Goal: Transaction & Acquisition: Download file/media

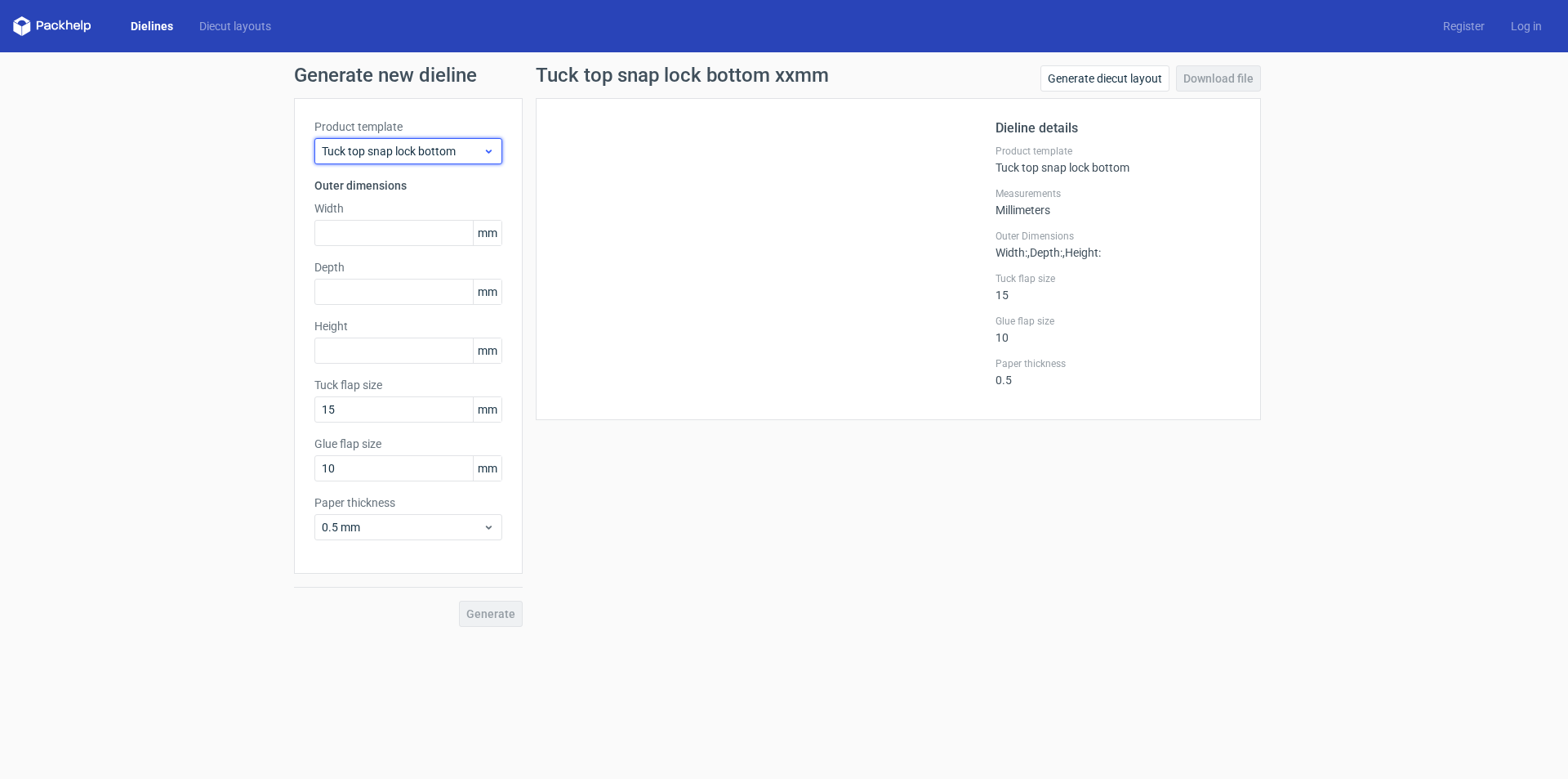
click at [397, 157] on span "Tuck top snap lock bottom" at bounding box center [402, 151] width 161 height 16
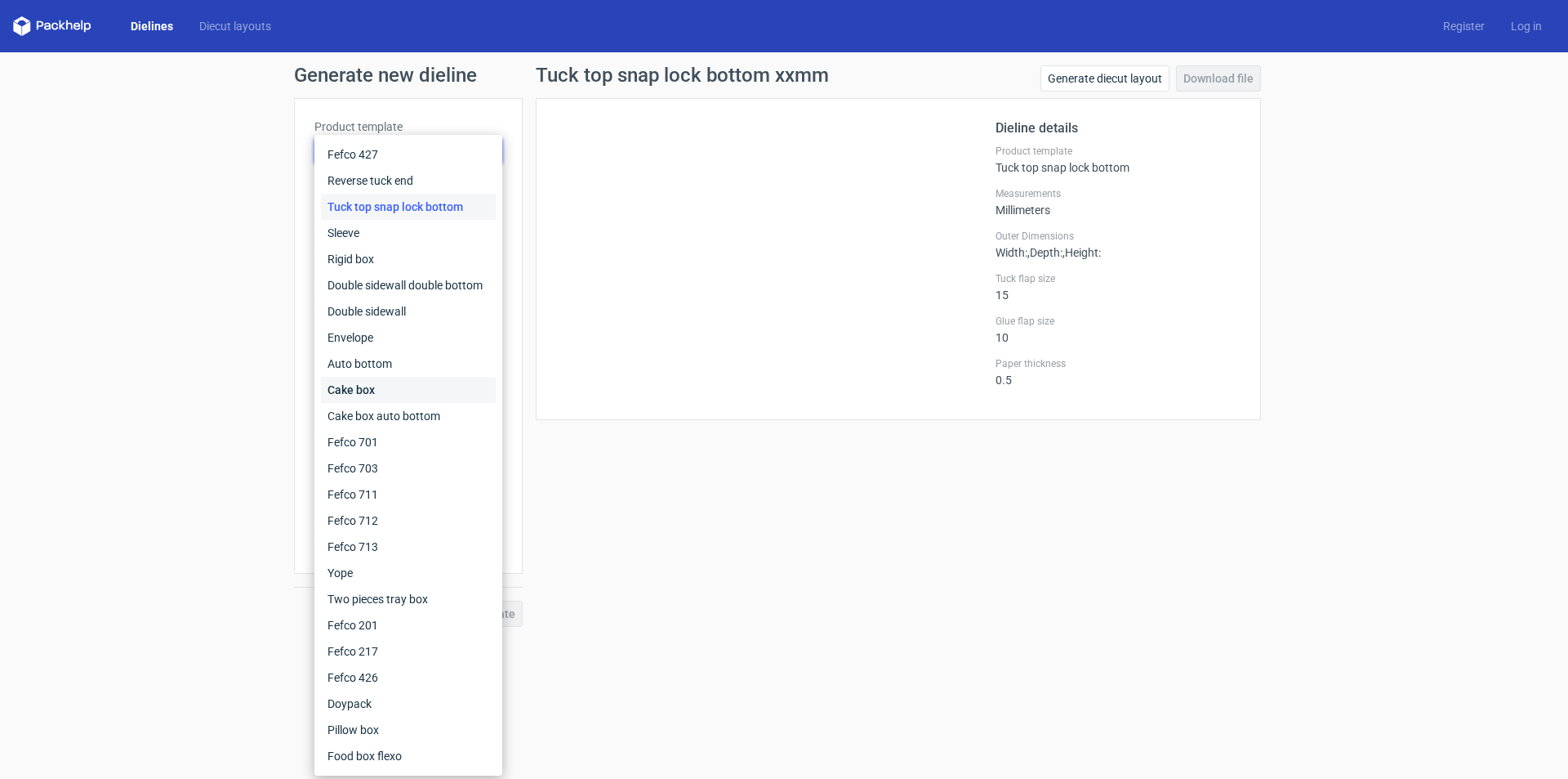
click at [364, 387] on div "Cake box" at bounding box center [408, 389] width 175 height 26
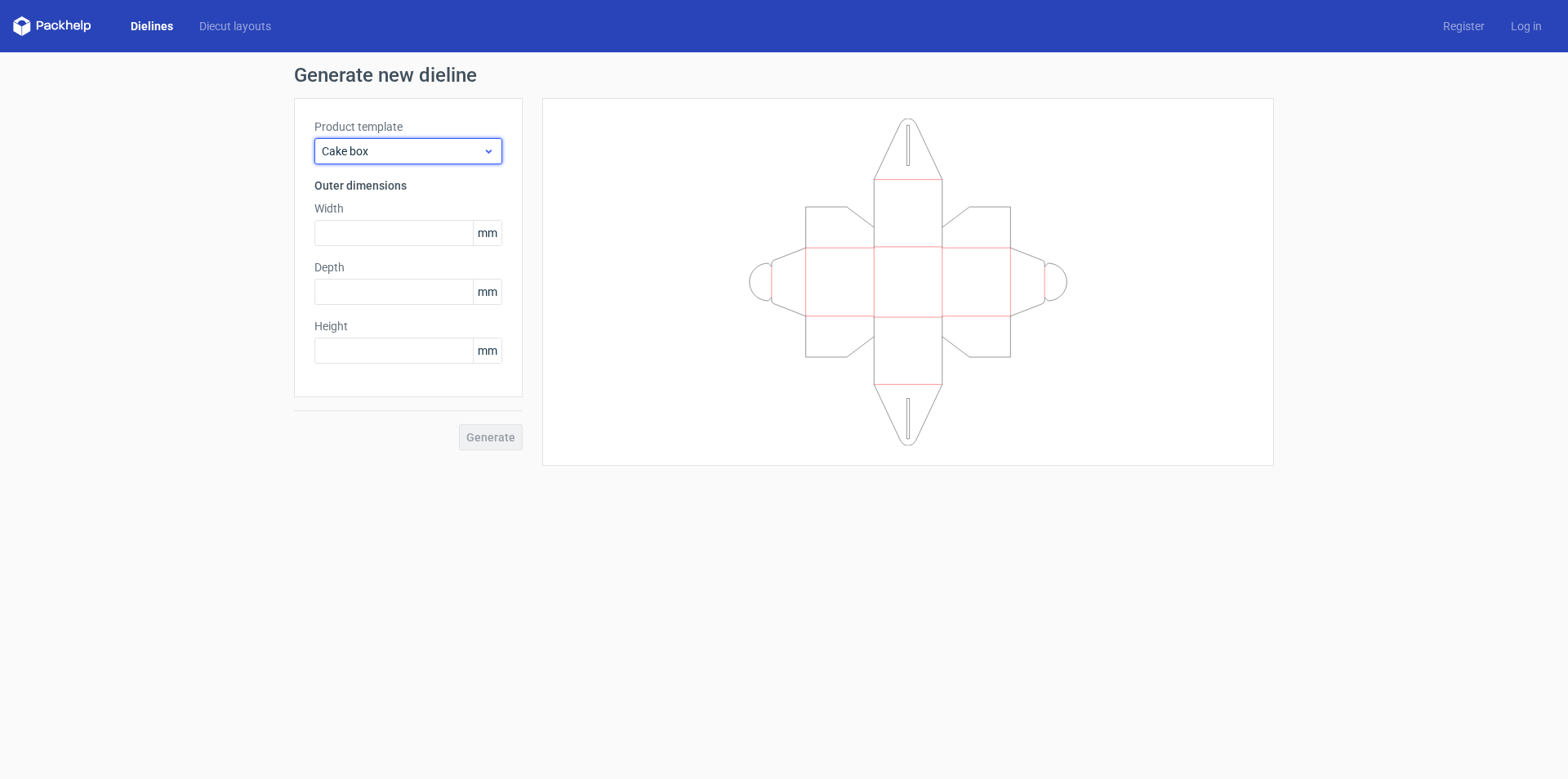
click at [457, 151] on span "Cake box" at bounding box center [402, 151] width 161 height 16
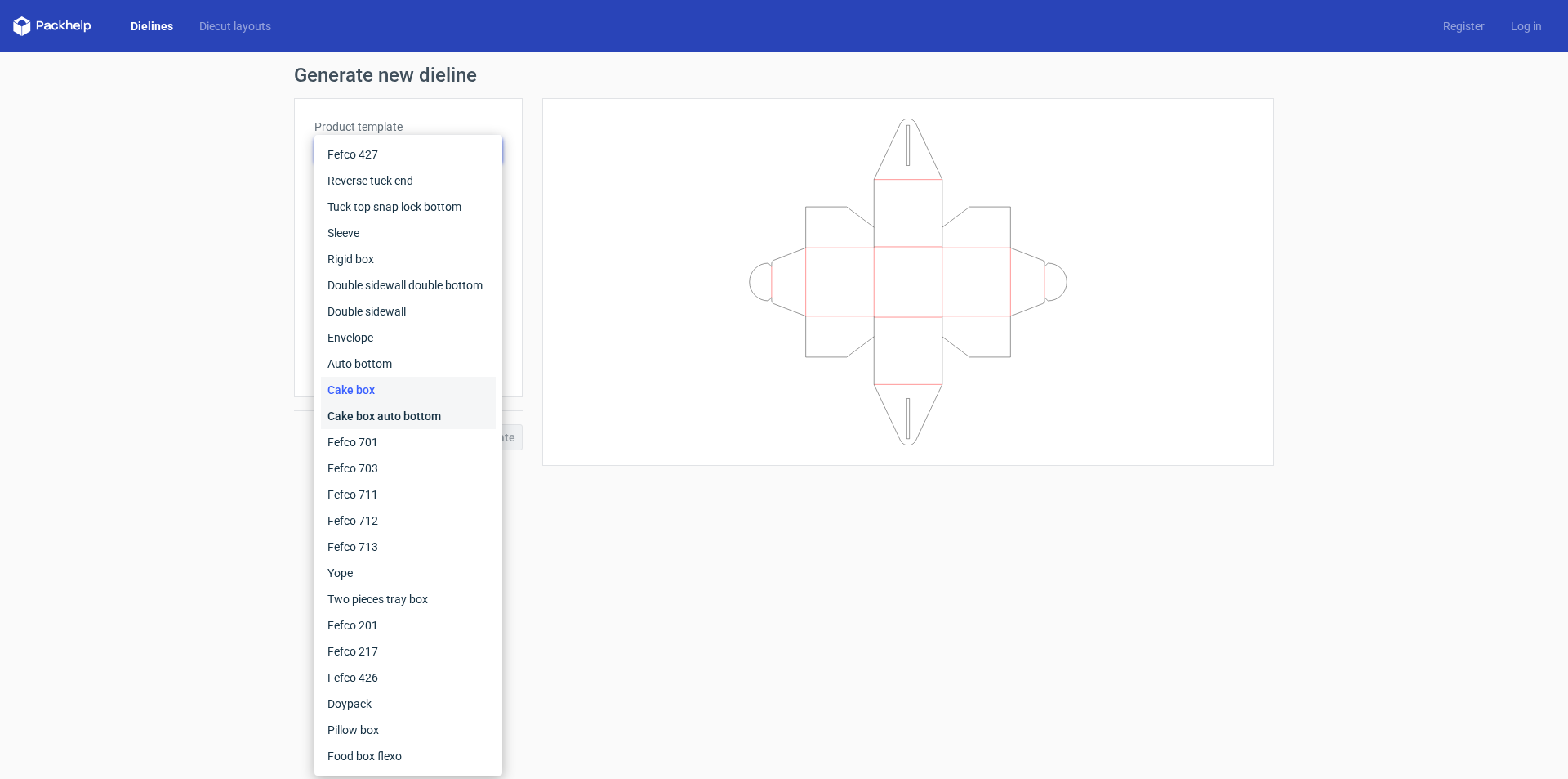
click at [404, 421] on div "Cake box auto bottom" at bounding box center [408, 415] width 175 height 26
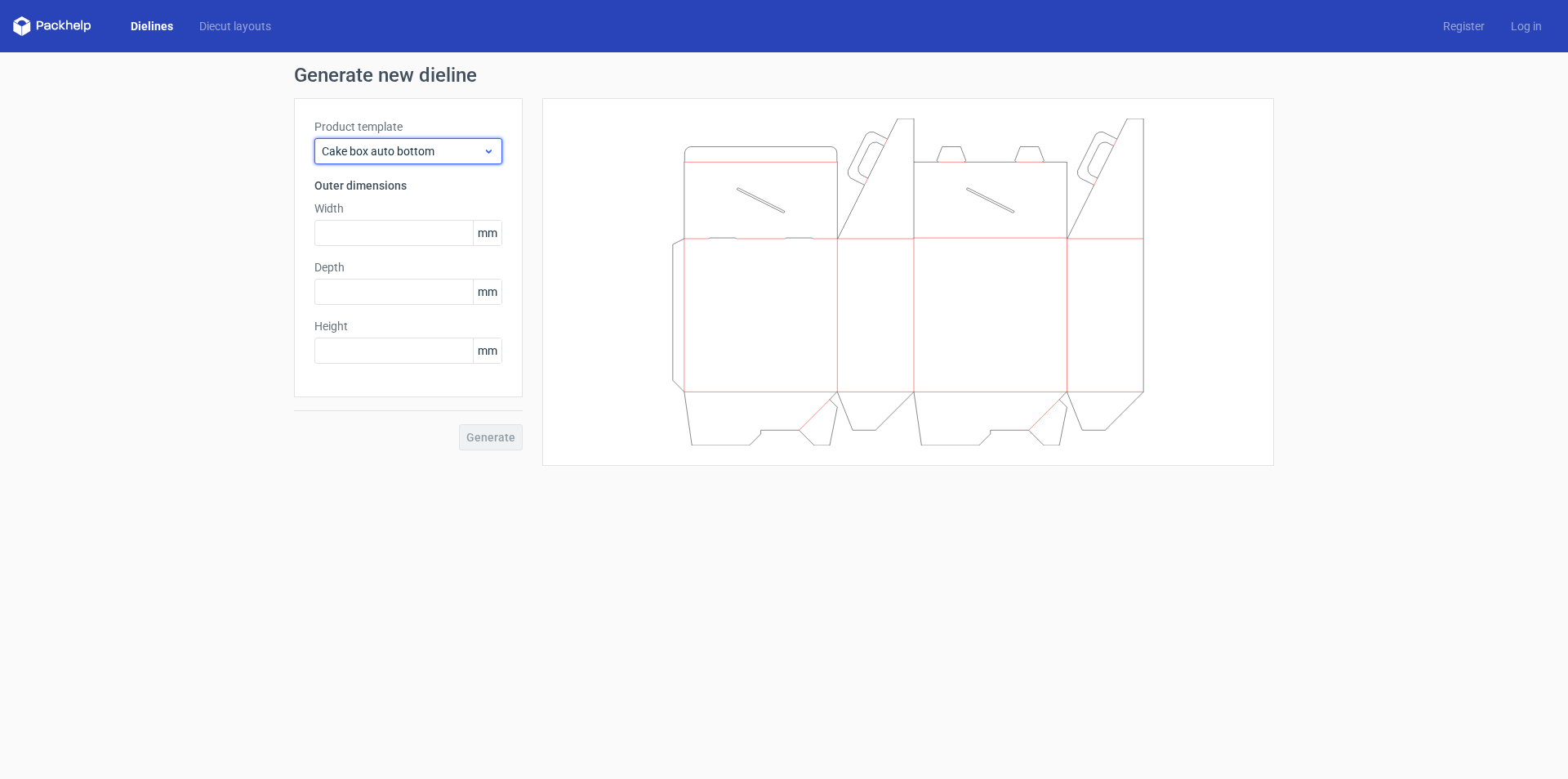
click at [461, 145] on span "Cake box auto bottom" at bounding box center [402, 151] width 161 height 16
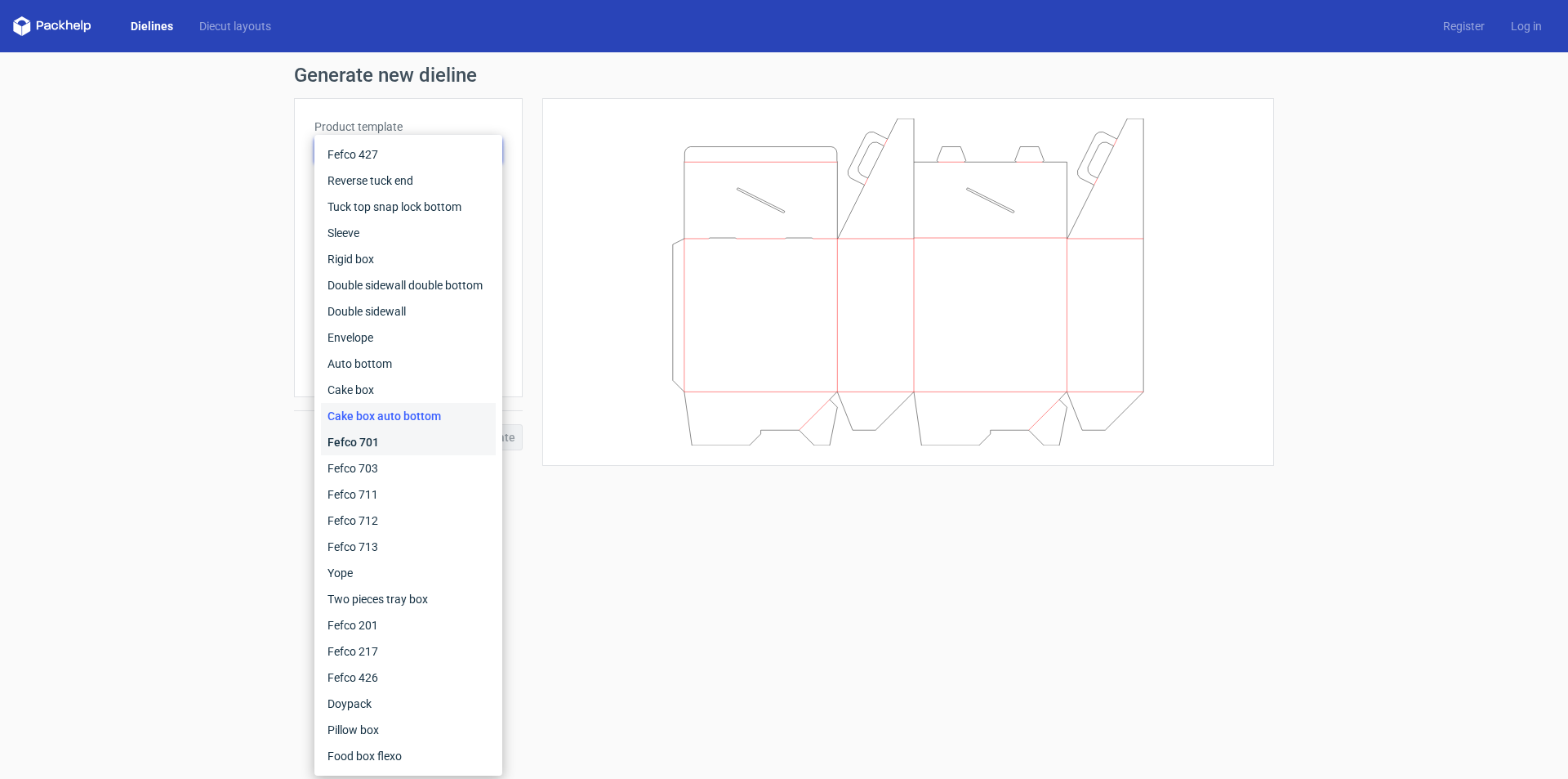
click at [362, 447] on div "Fefco 701" at bounding box center [408, 442] width 175 height 26
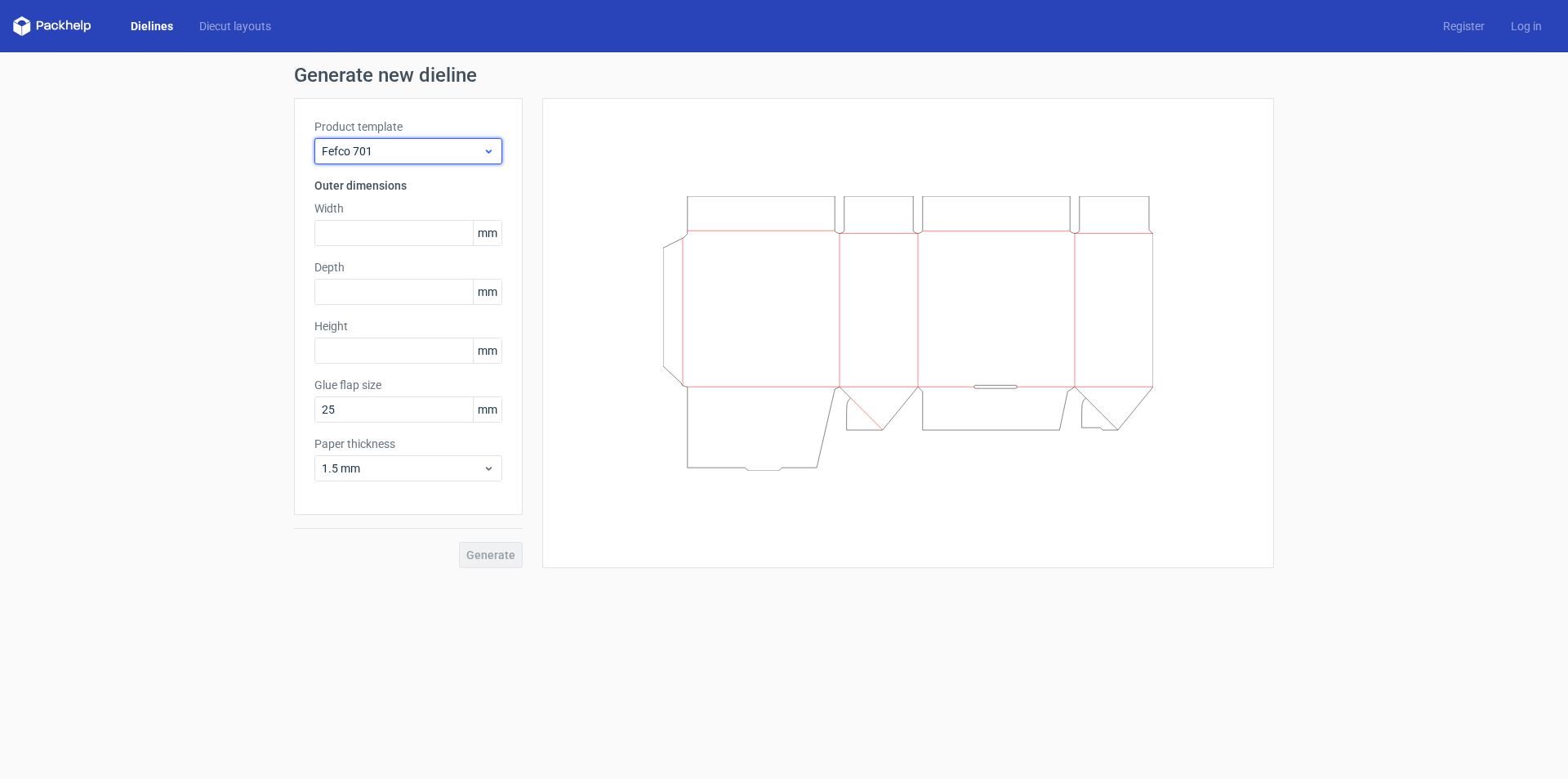
click at [425, 156] on span "Fefco 701" at bounding box center [402, 151] width 161 height 16
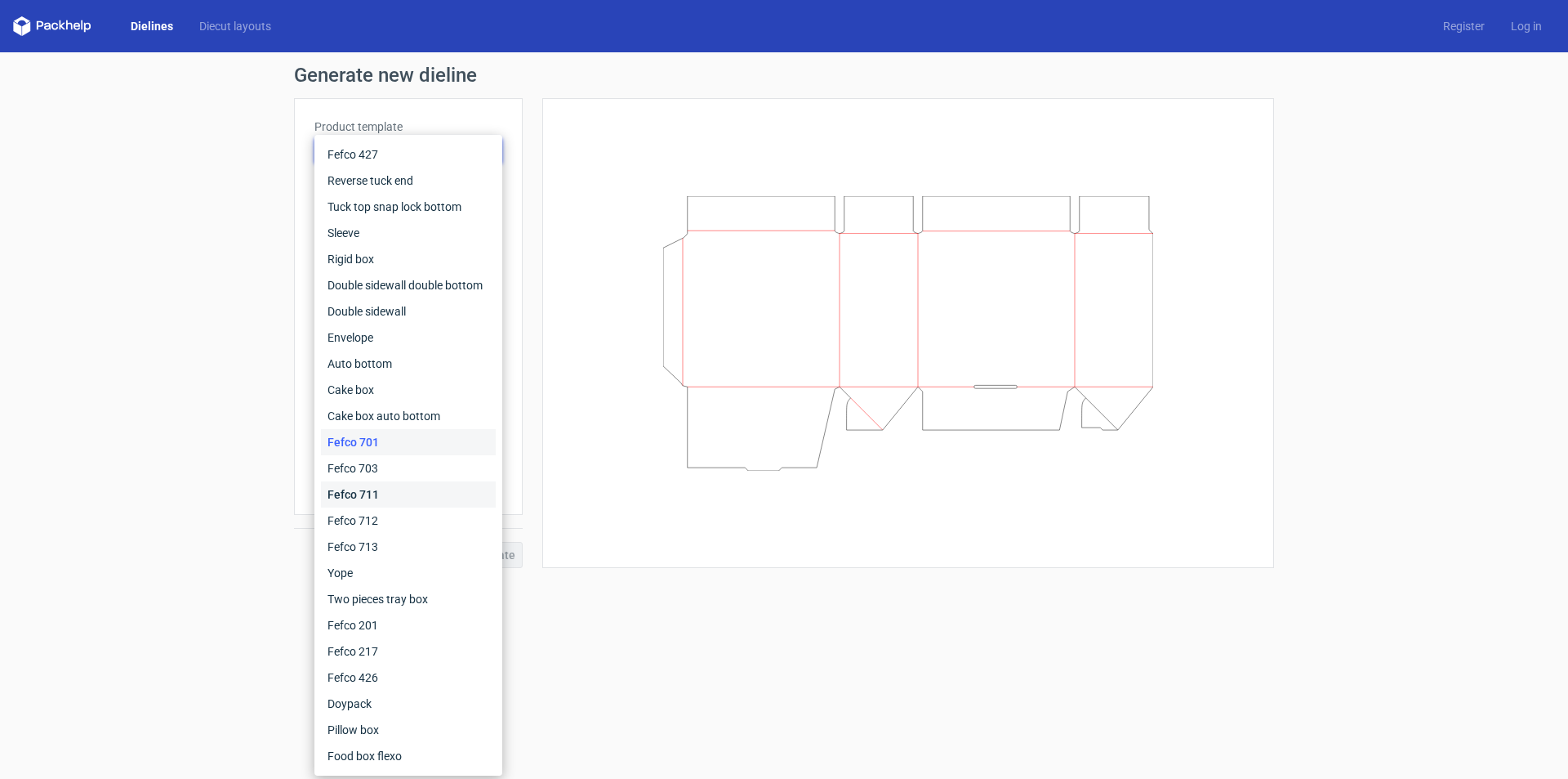
click at [359, 485] on div "Fefco 711" at bounding box center [408, 494] width 175 height 26
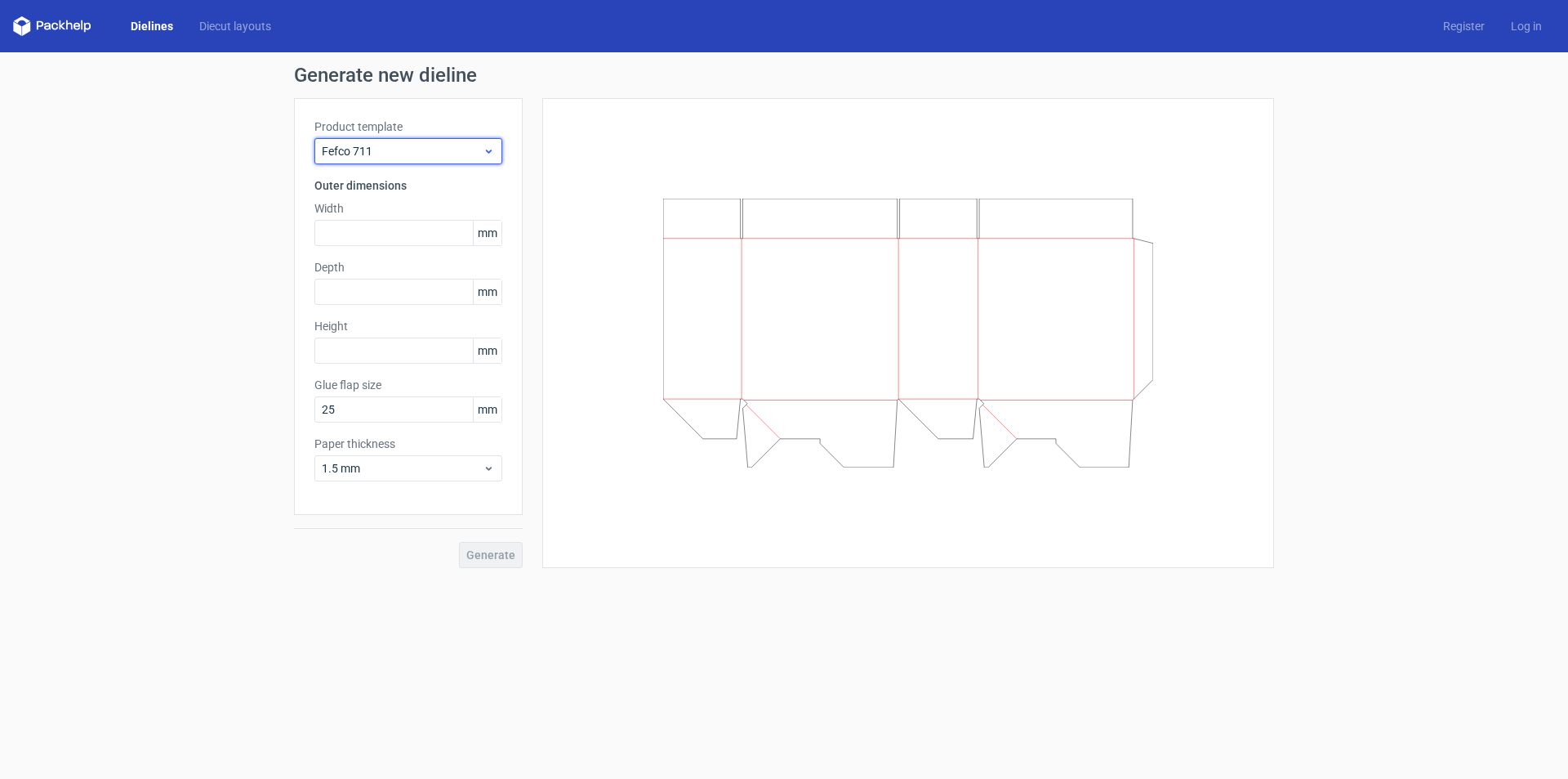
click at [418, 144] on span "Fefco 711" at bounding box center [402, 151] width 161 height 16
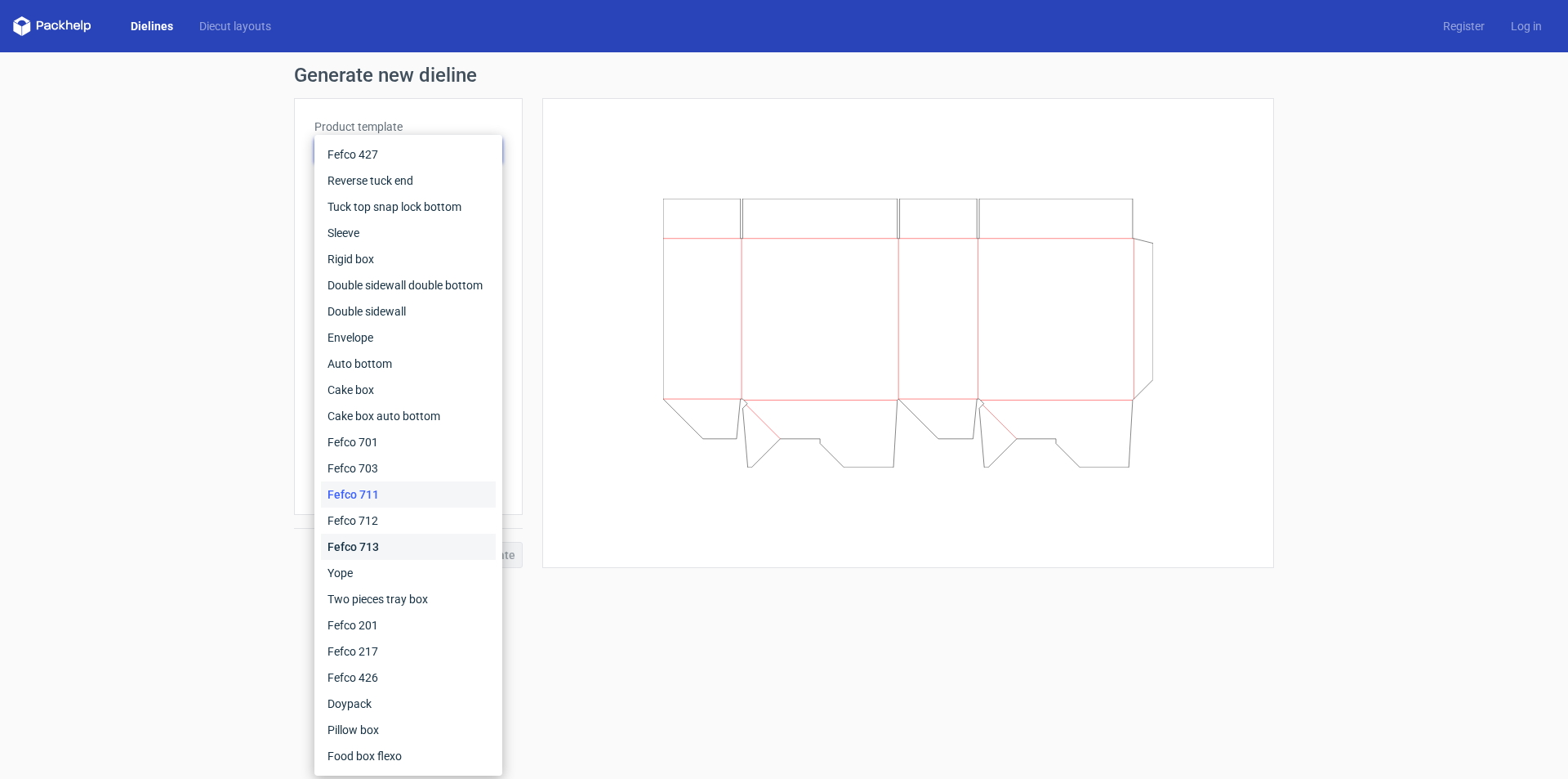
click at [358, 546] on div "Fefco 713" at bounding box center [408, 546] width 175 height 26
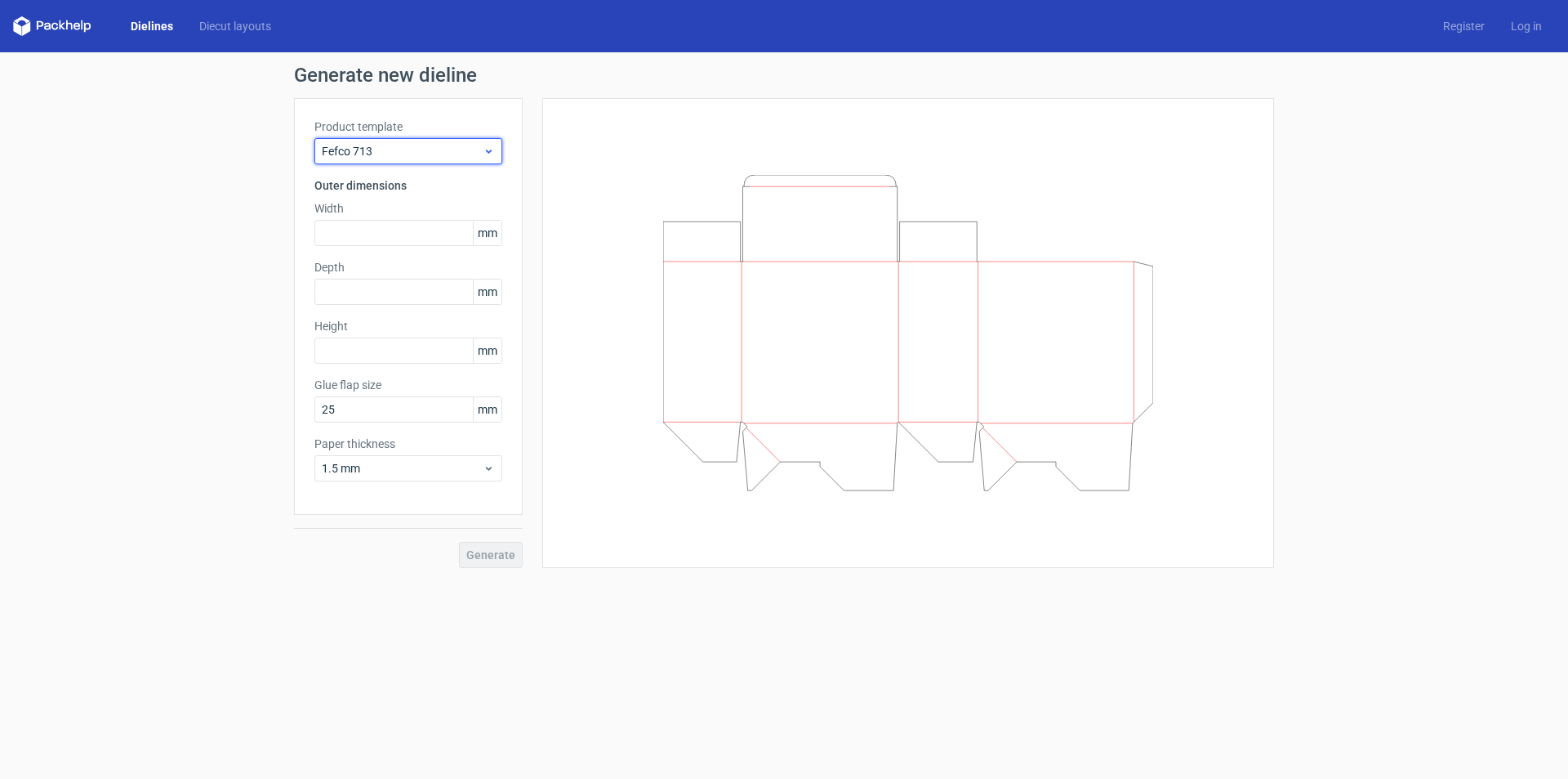
click at [411, 148] on span "Fefco 713" at bounding box center [402, 151] width 161 height 16
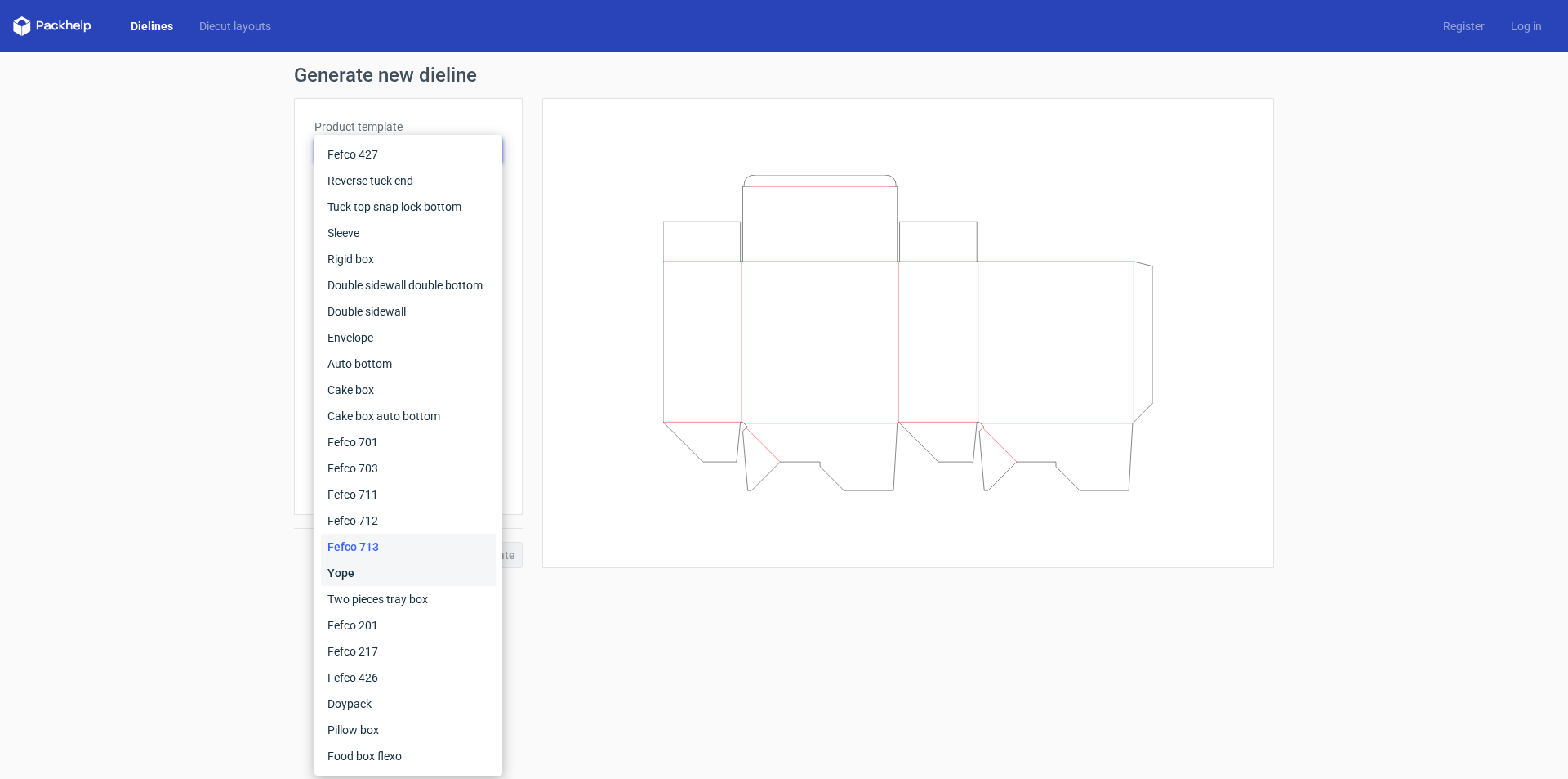
click at [352, 566] on div "Yope" at bounding box center [408, 573] width 175 height 26
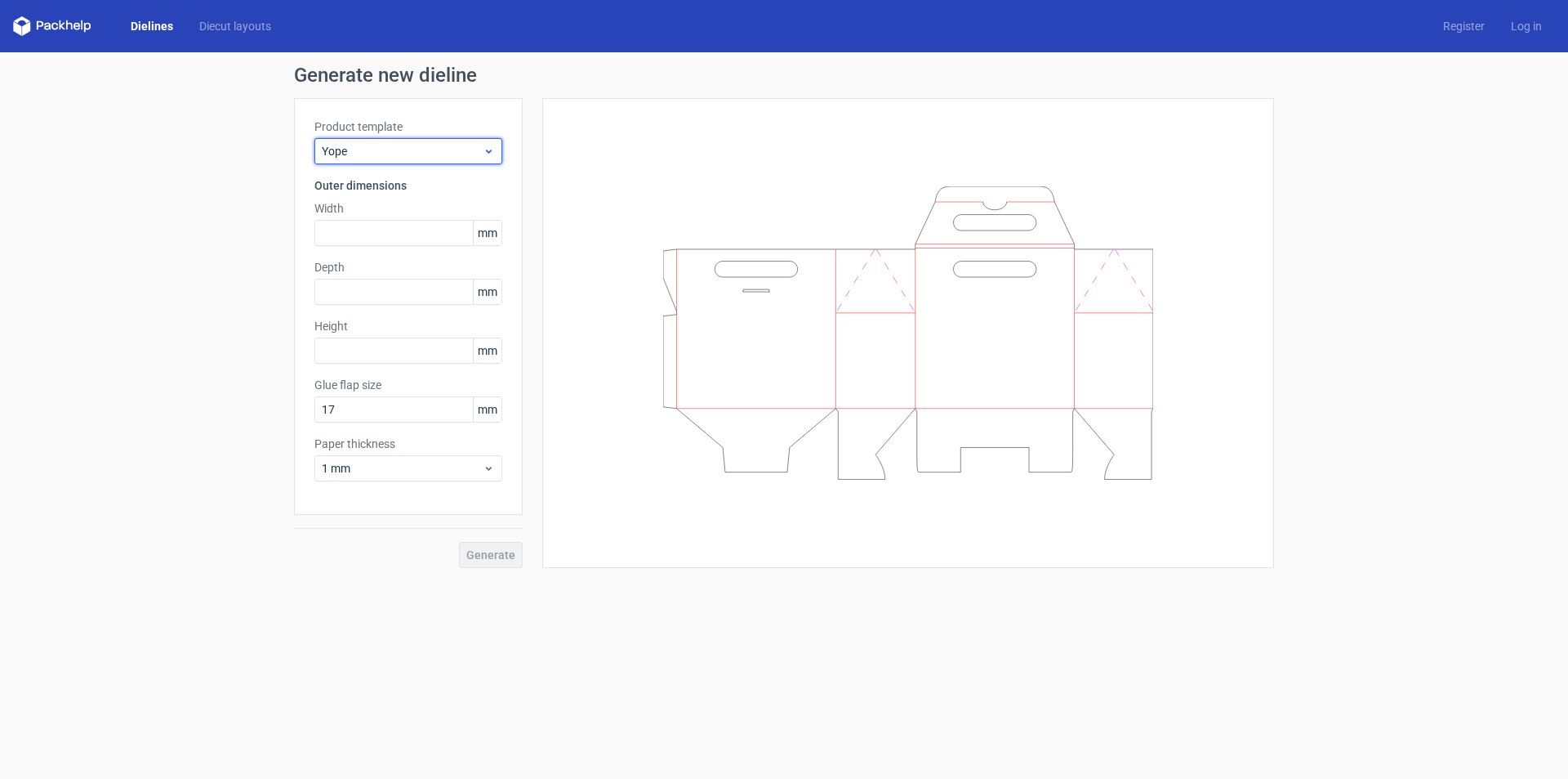
click at [449, 151] on span "Yope" at bounding box center [402, 151] width 161 height 16
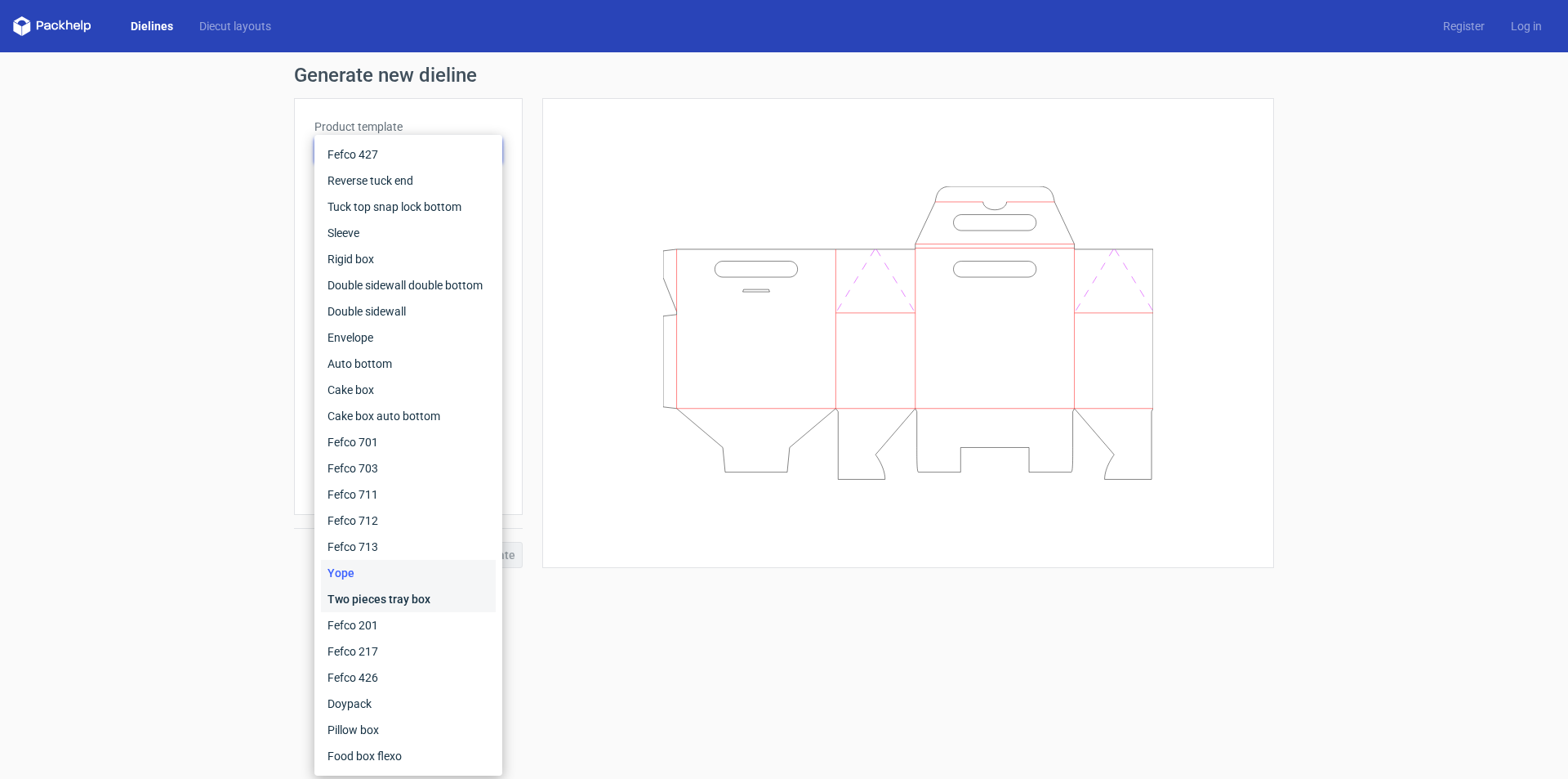
click at [369, 594] on div "Two pieces tray box" at bounding box center [408, 599] width 175 height 26
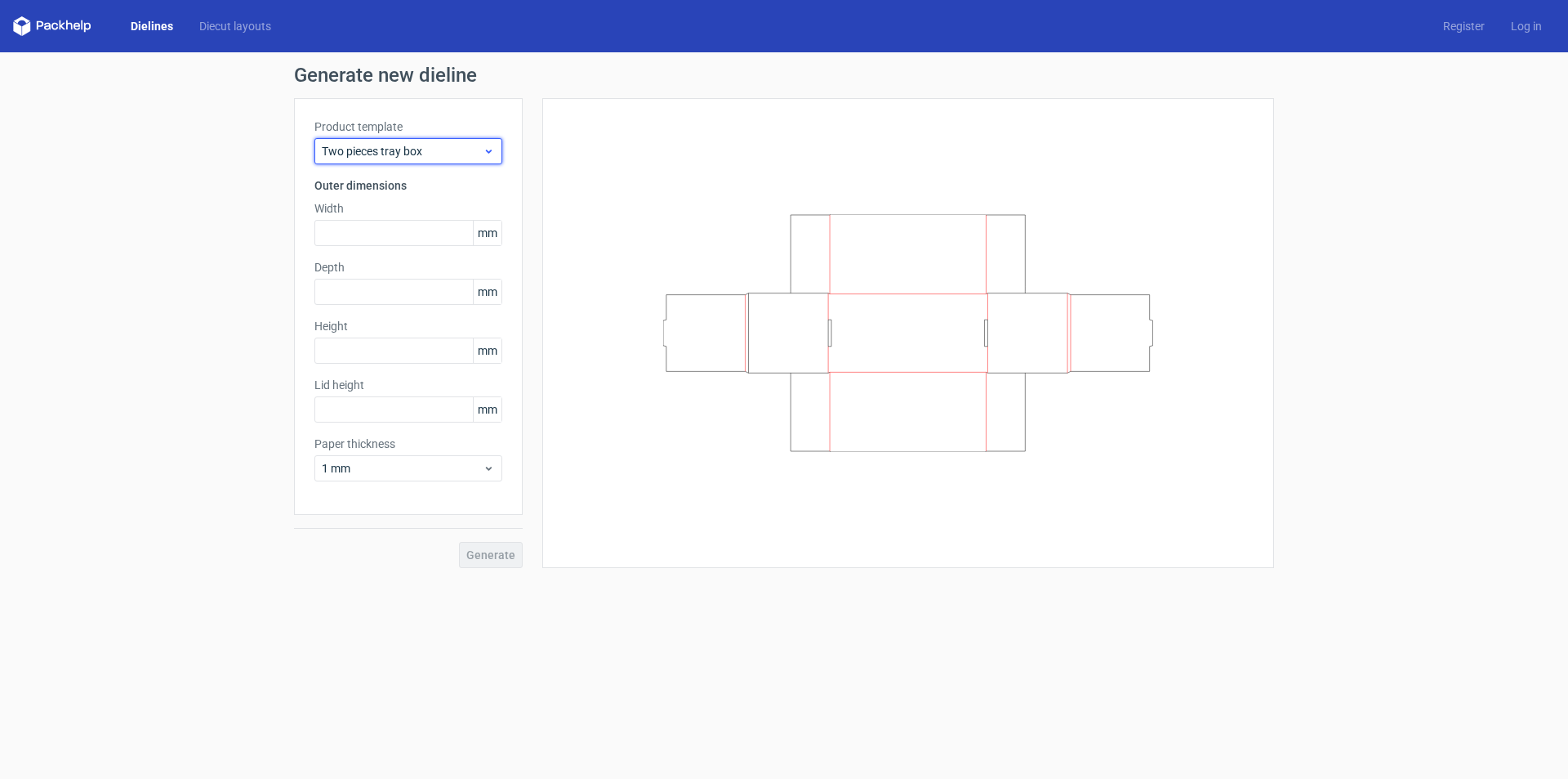
click at [429, 156] on span "Two pieces tray box" at bounding box center [402, 151] width 161 height 16
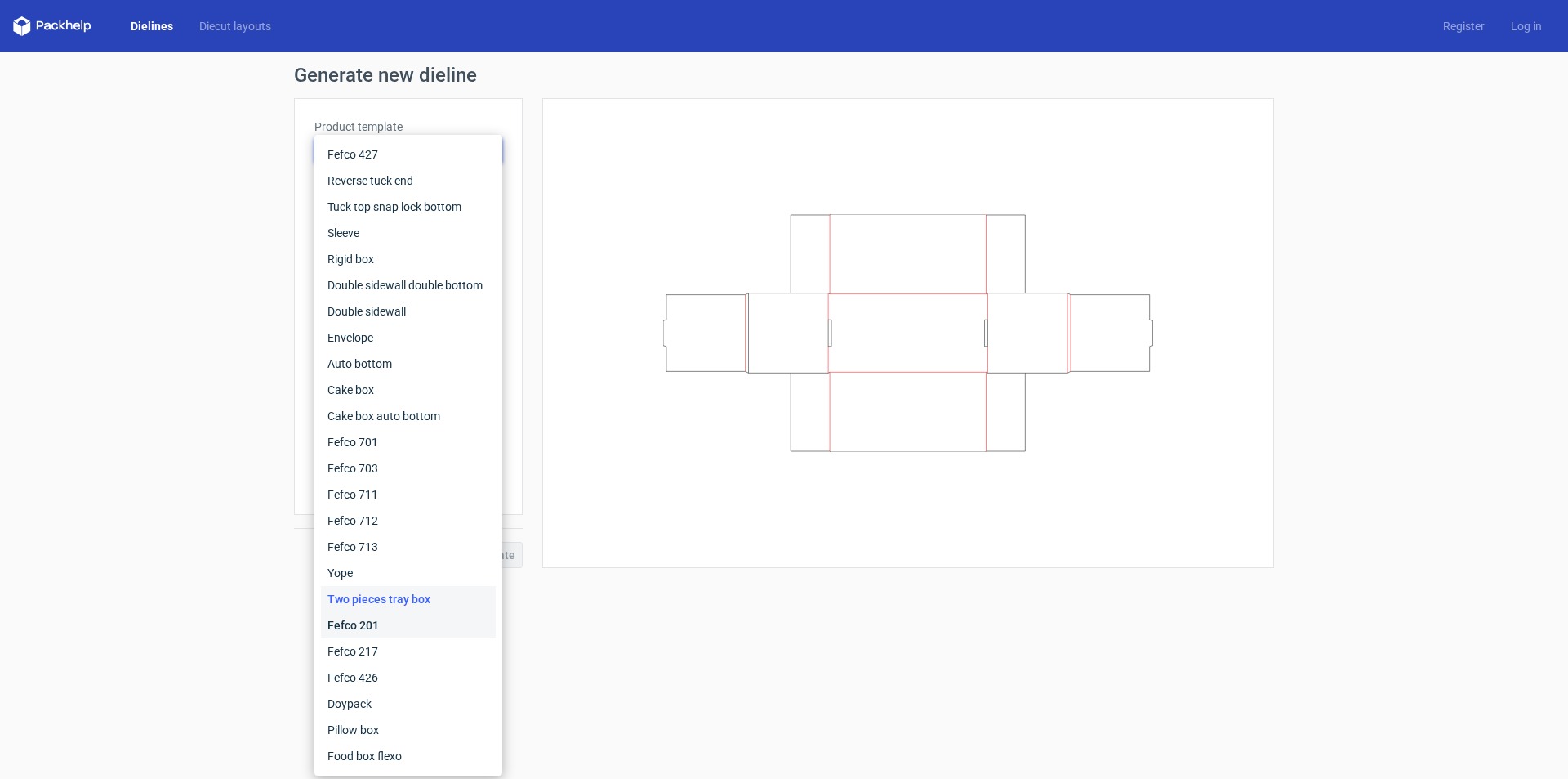
click at [397, 628] on div "Fefco 201" at bounding box center [408, 625] width 175 height 26
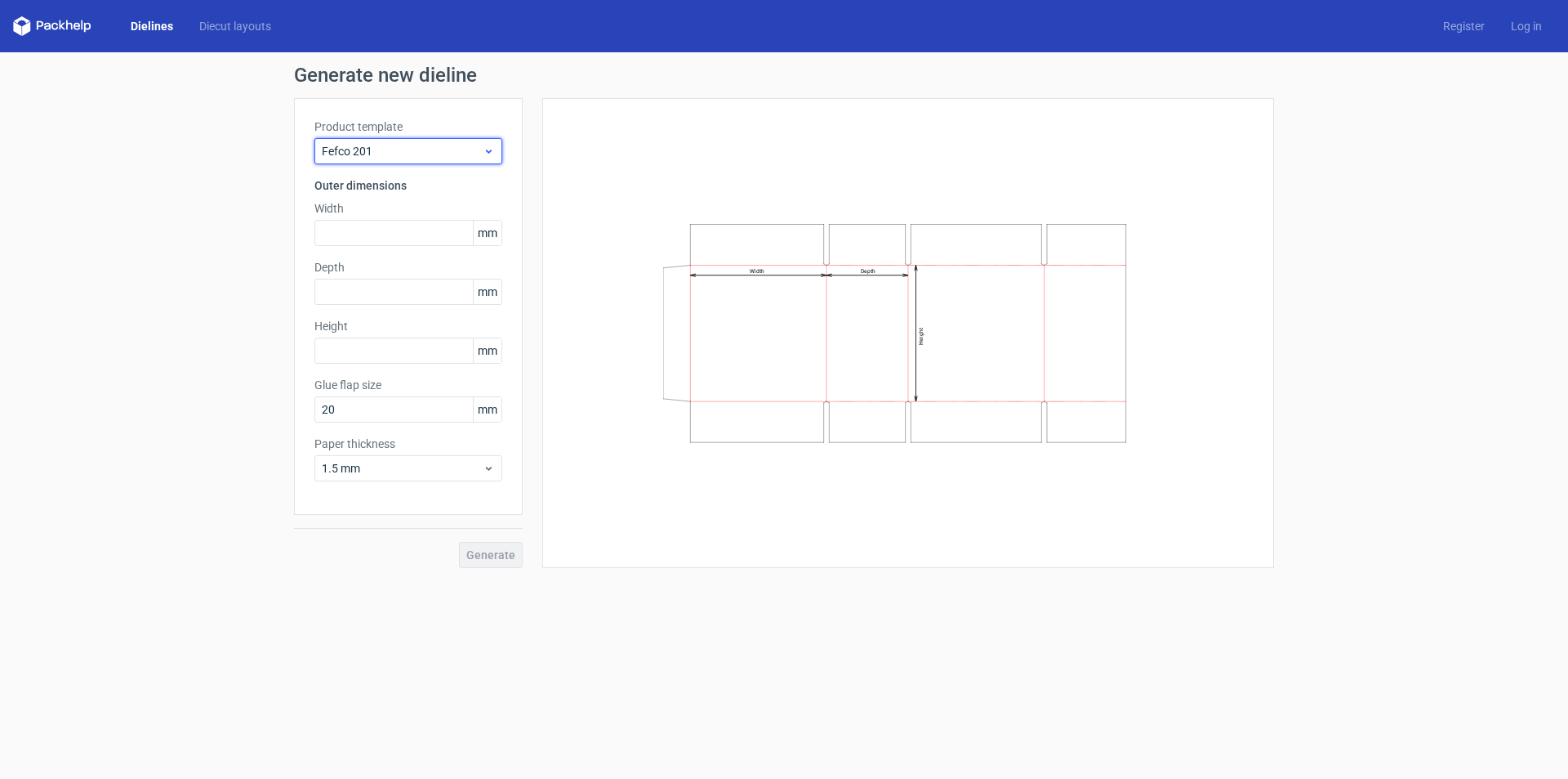
click at [451, 157] on span "Fefco 201" at bounding box center [402, 151] width 161 height 16
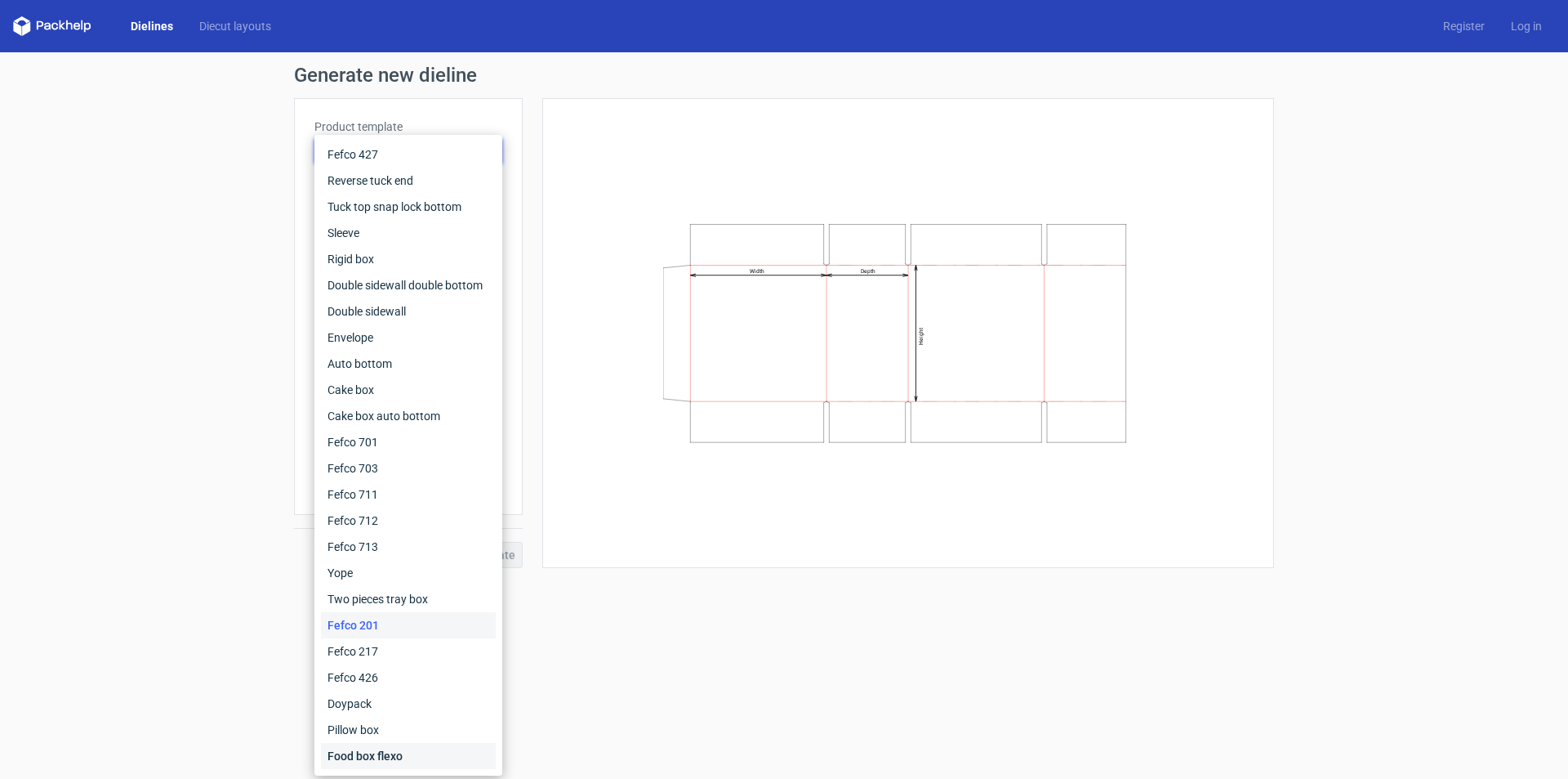
click at [395, 754] on div "Food box flexo" at bounding box center [408, 755] width 175 height 26
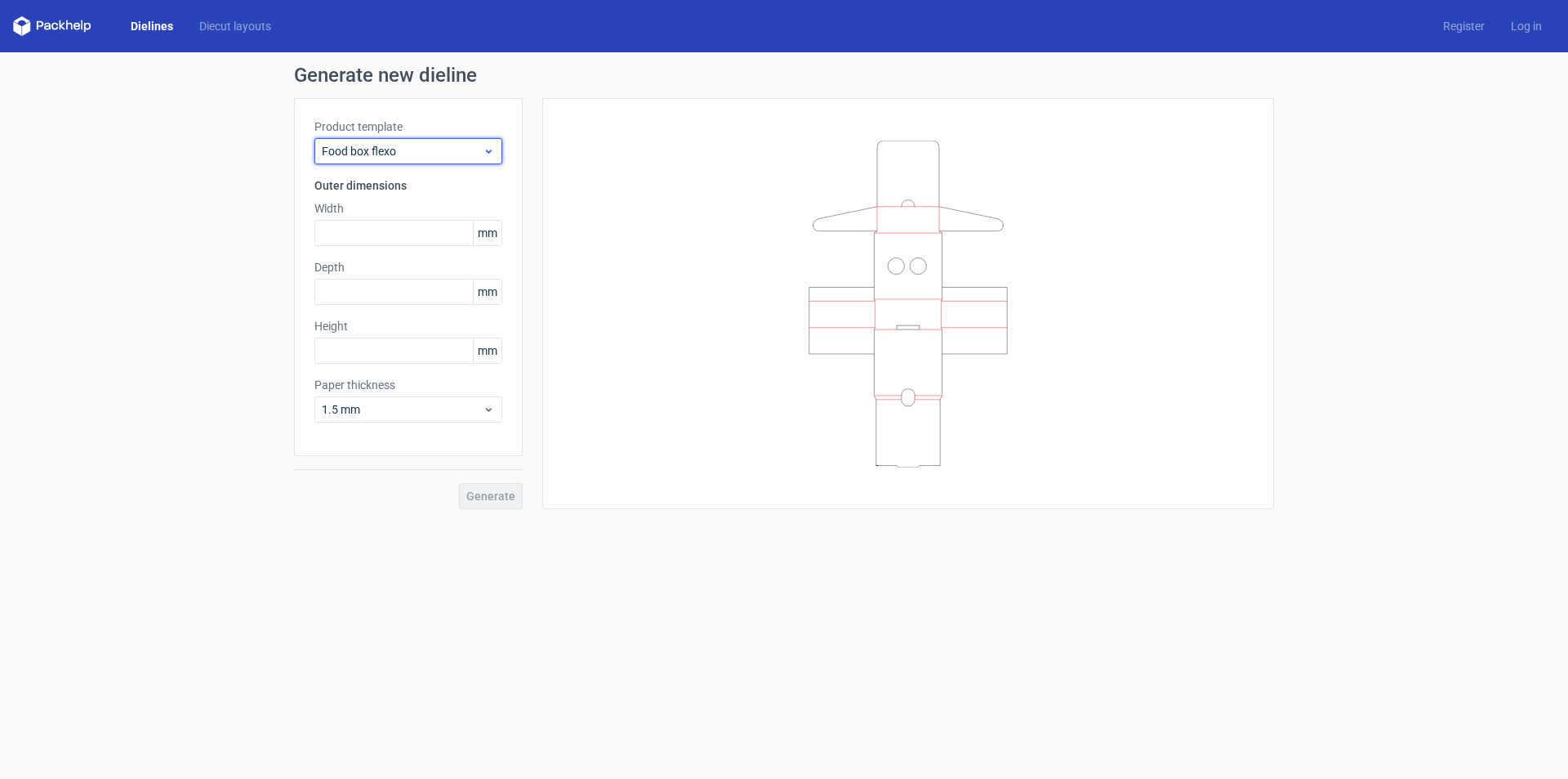
click at [434, 141] on div "Food box flexo" at bounding box center [408, 151] width 188 height 26
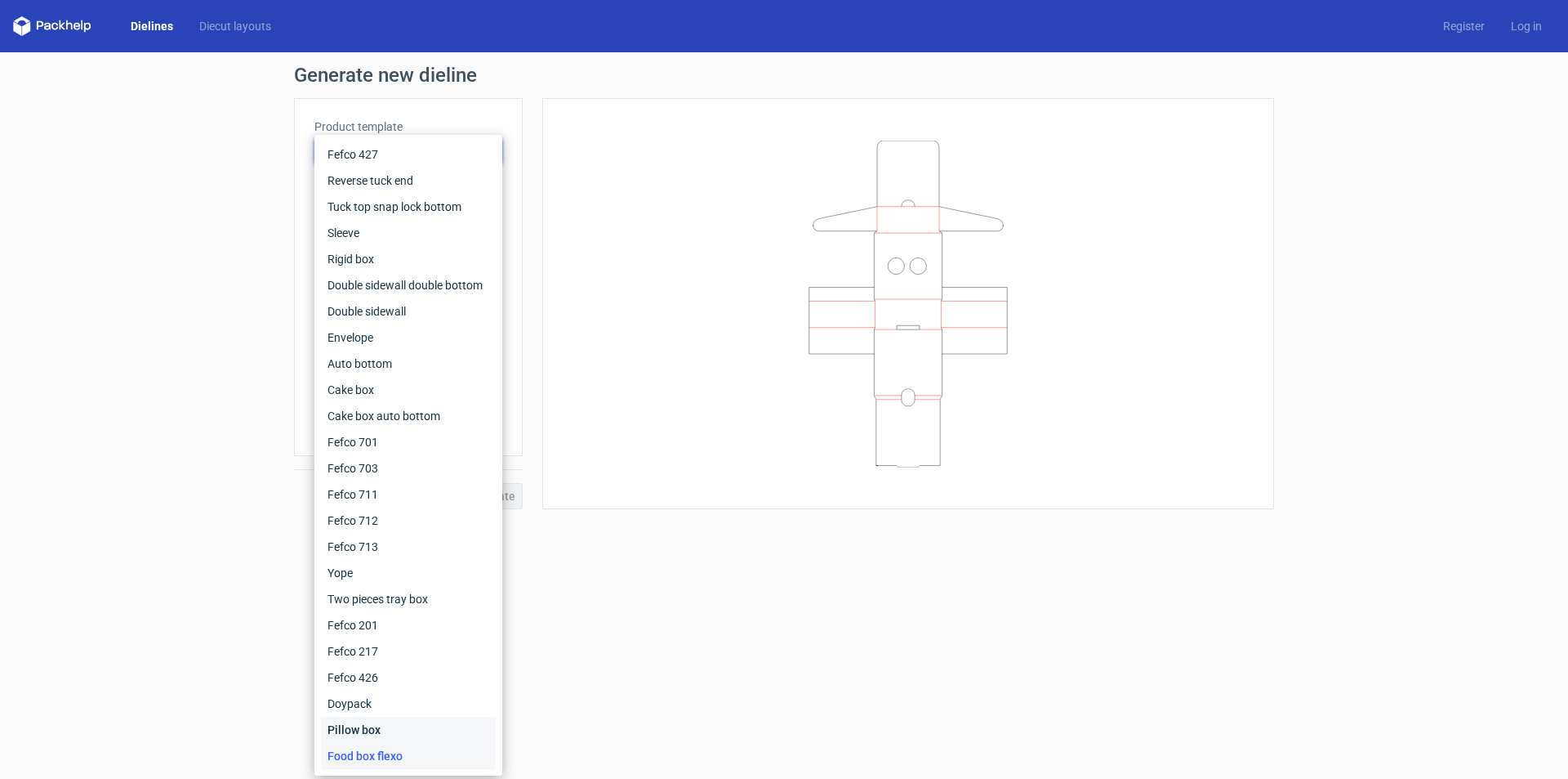
click at [391, 732] on div "Pillow box" at bounding box center [408, 729] width 175 height 26
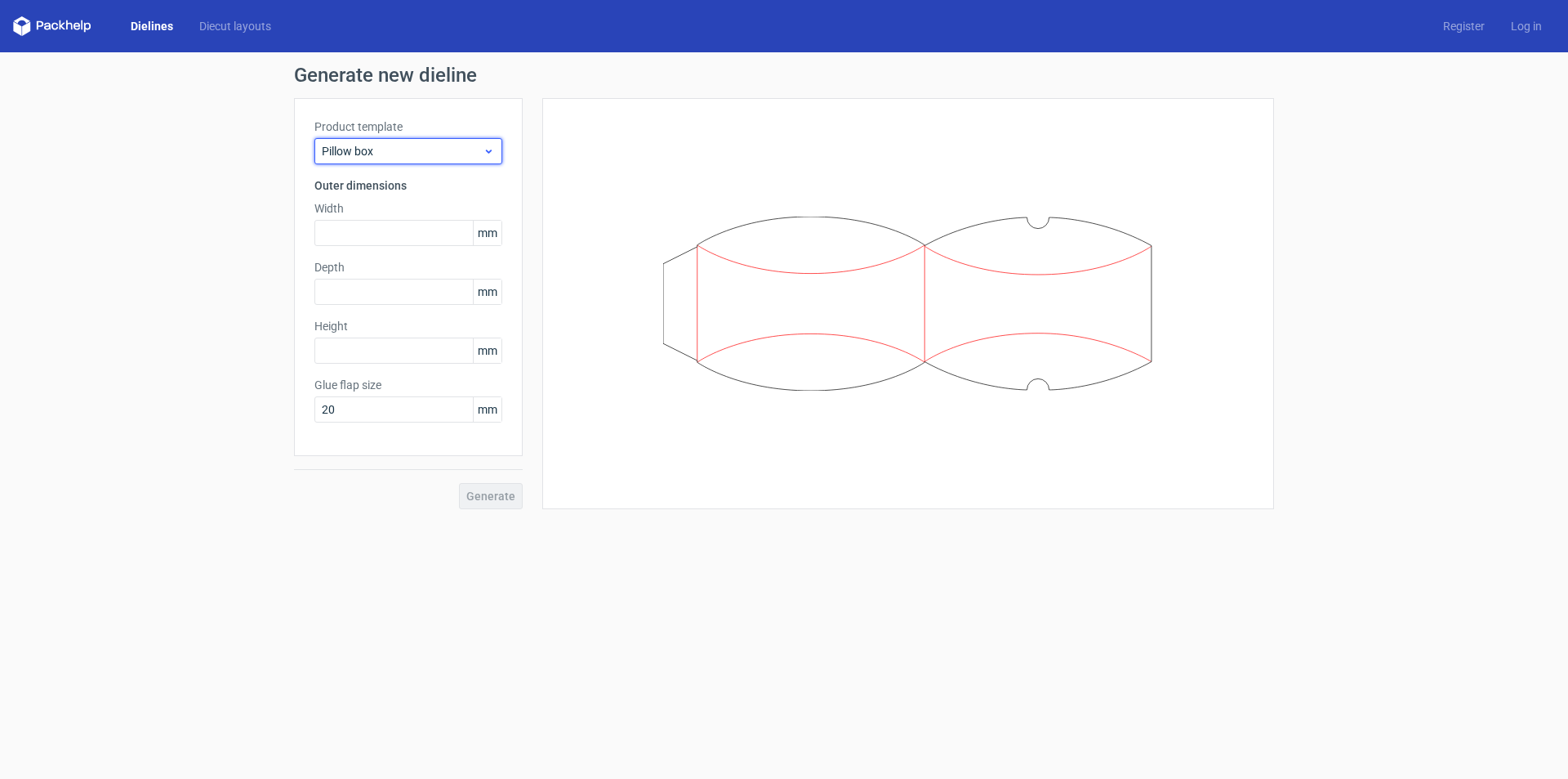
click at [428, 147] on span "Pillow box" at bounding box center [402, 151] width 161 height 16
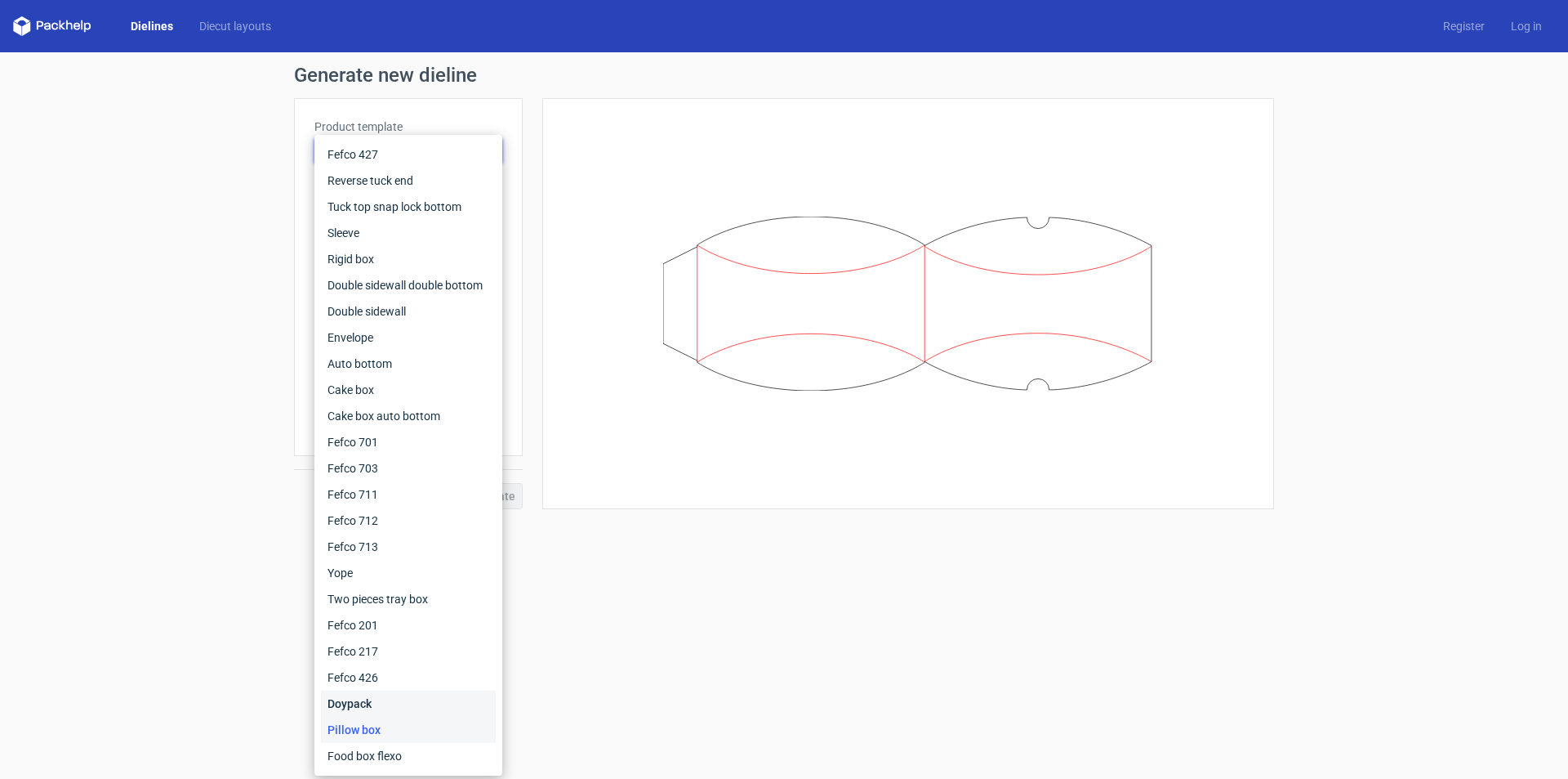
click at [399, 699] on div "Doypack" at bounding box center [408, 703] width 175 height 26
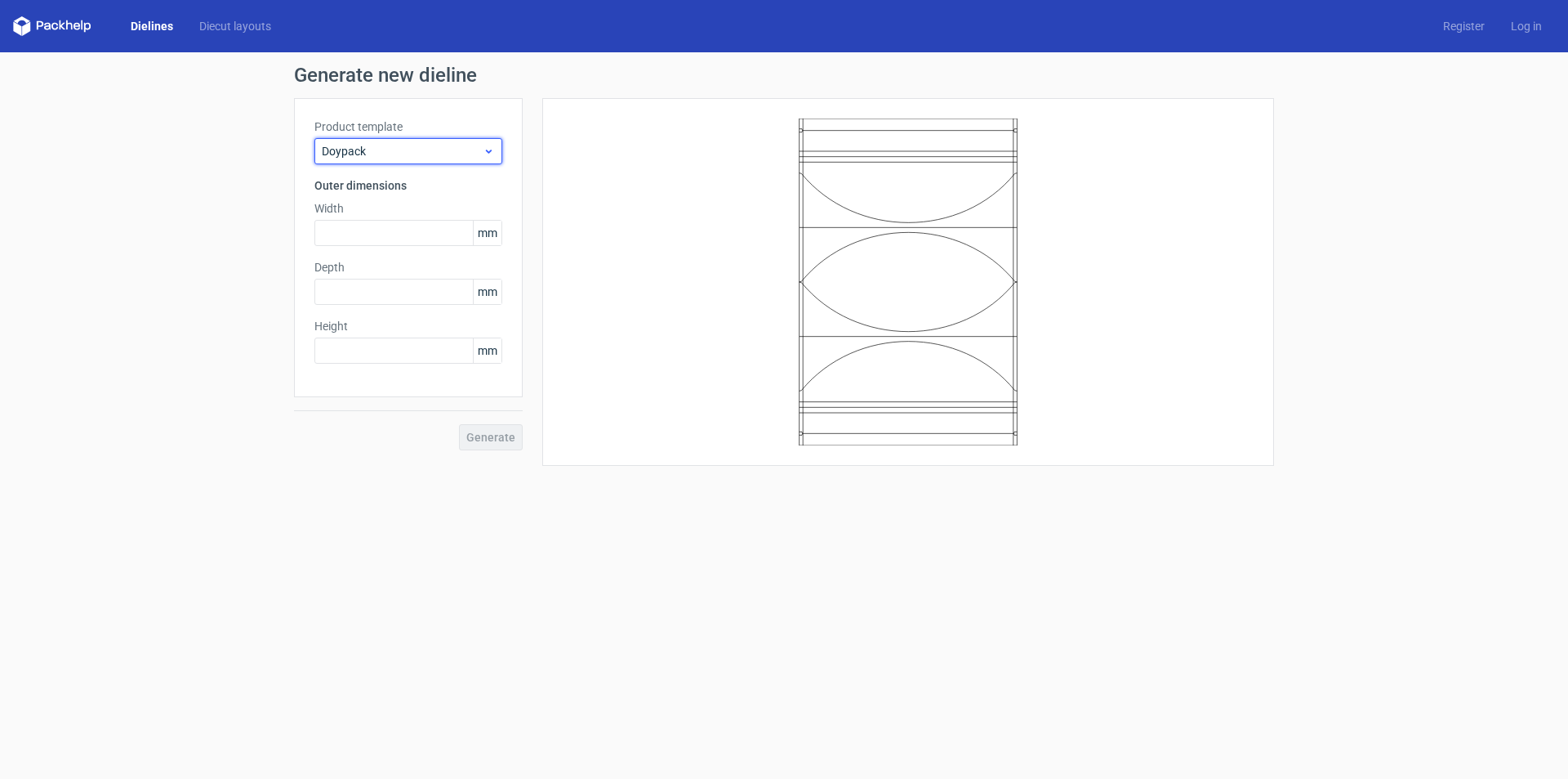
click at [454, 152] on span "Doypack" at bounding box center [402, 151] width 161 height 16
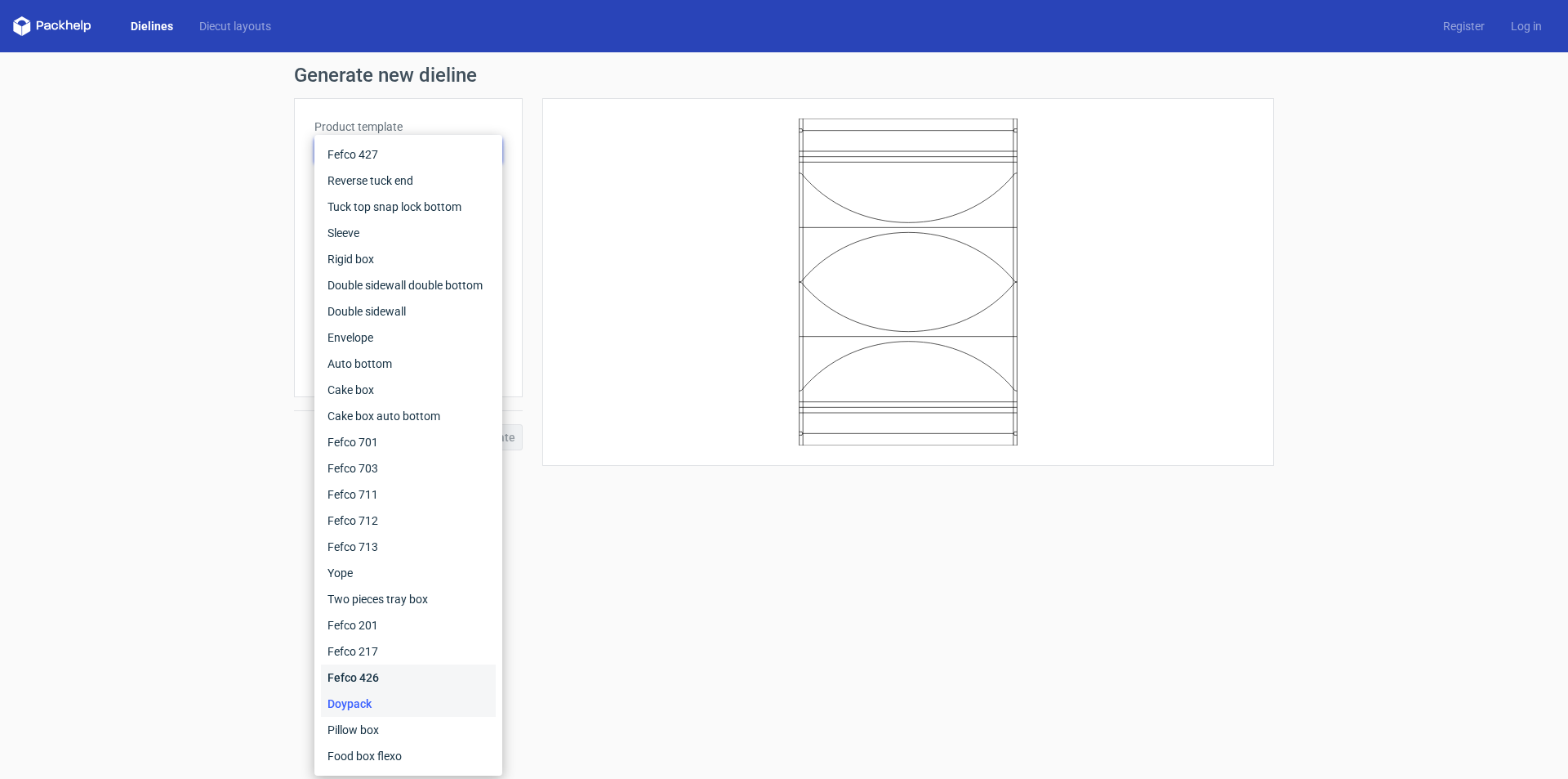
click at [375, 681] on div "Fefco 426" at bounding box center [408, 677] width 175 height 26
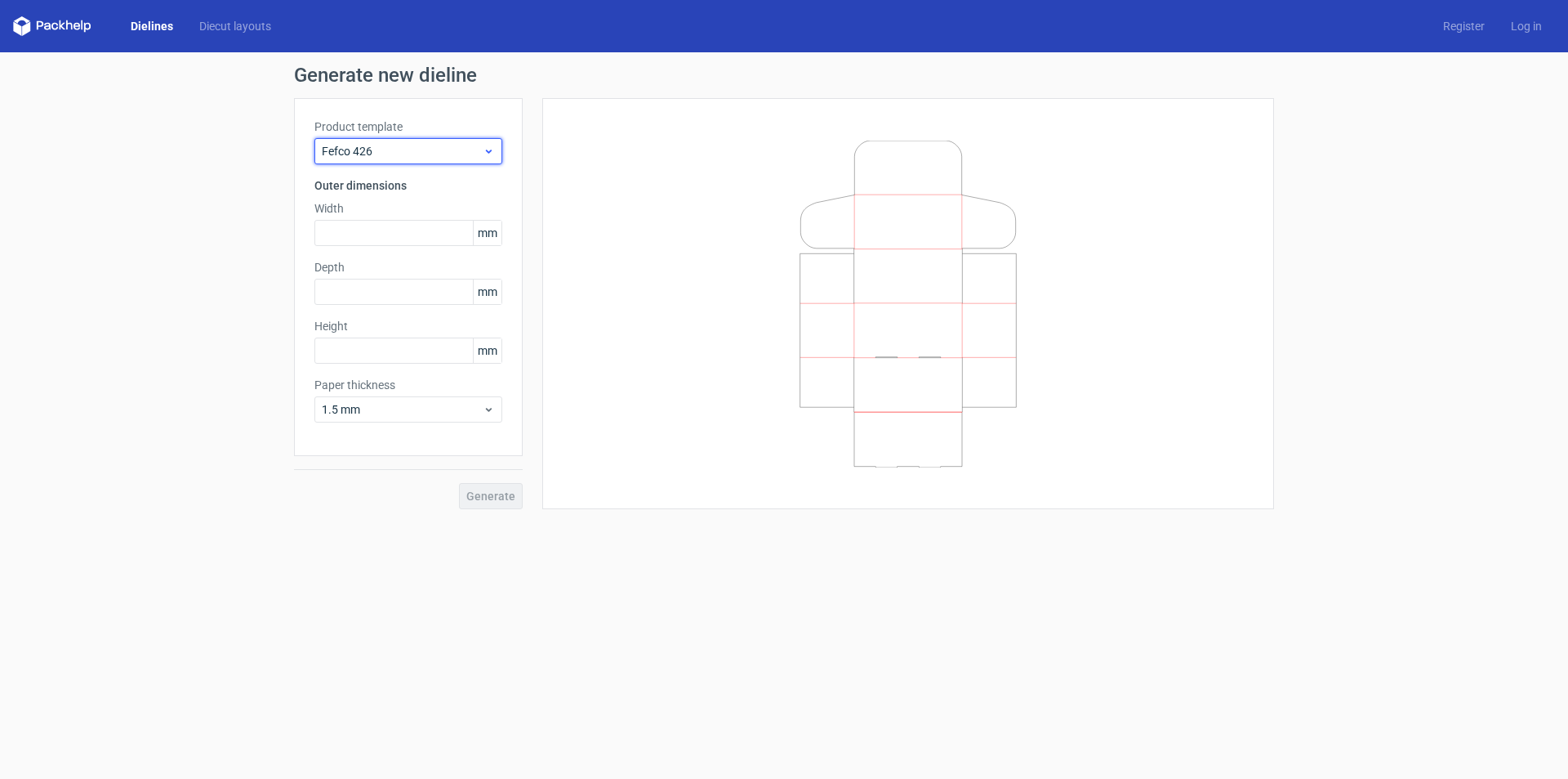
click at [428, 157] on span "Fefco 426" at bounding box center [402, 151] width 161 height 16
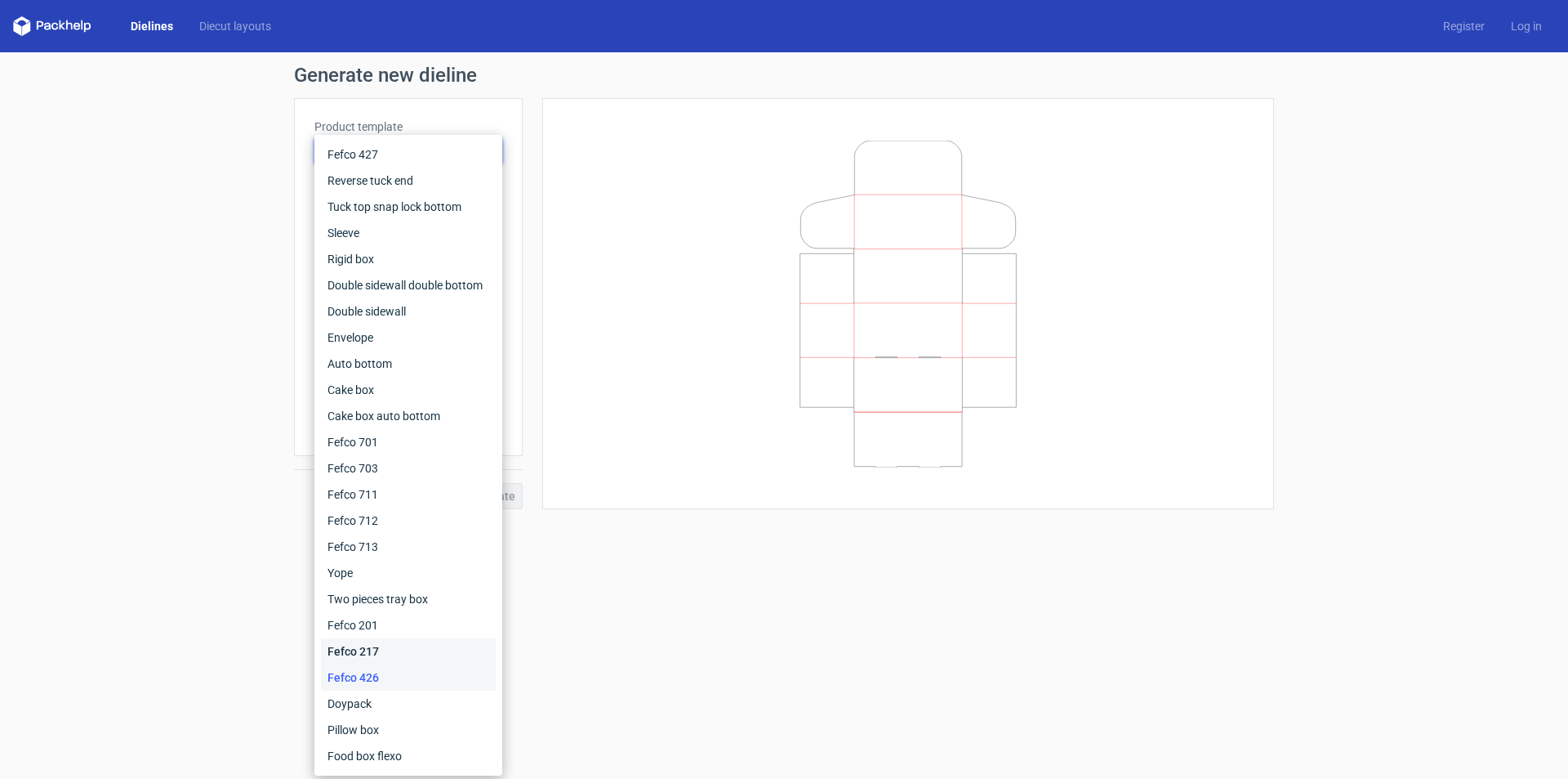
click at [373, 646] on div "Fefco 217" at bounding box center [408, 651] width 175 height 26
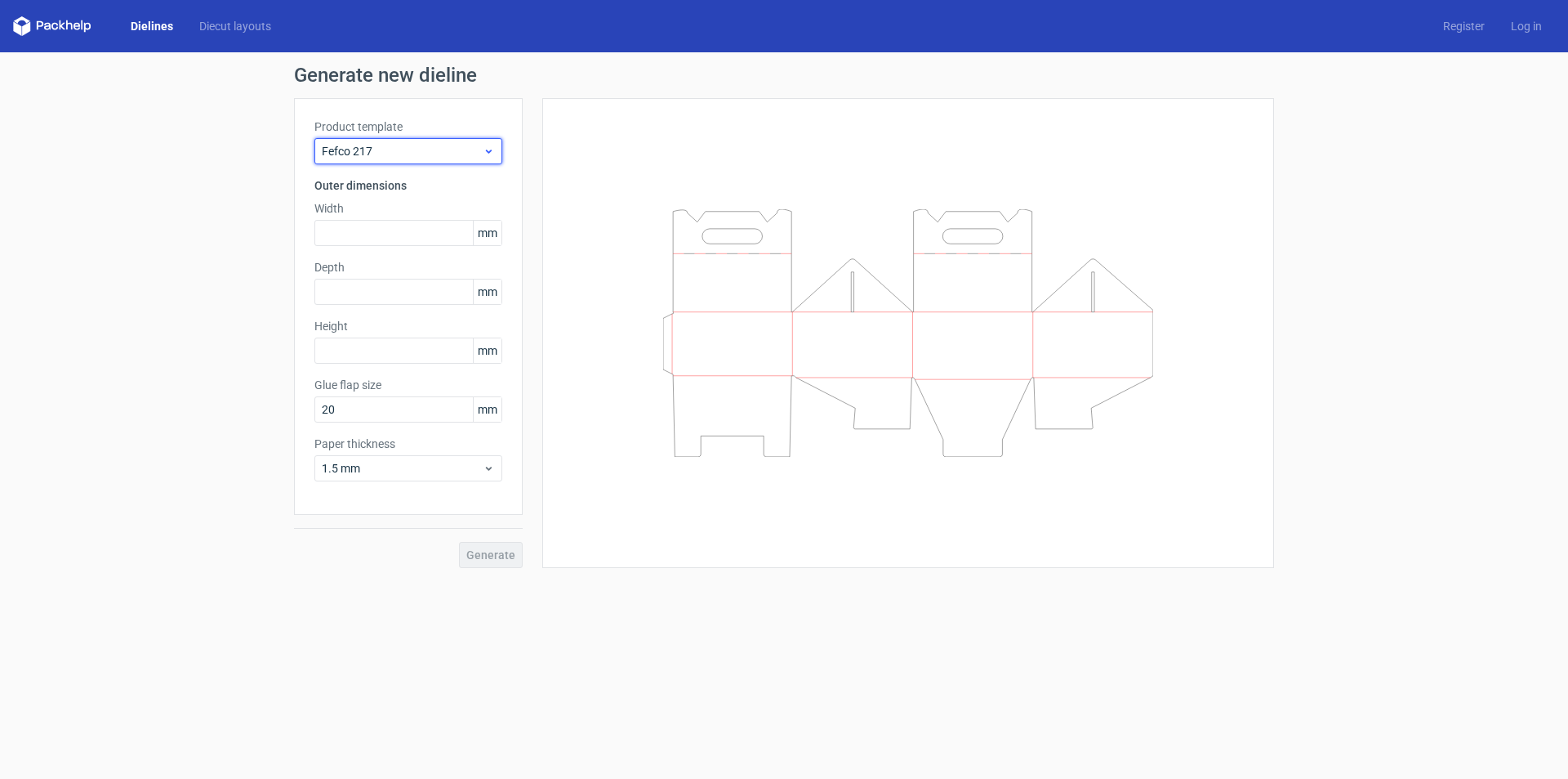
click at [429, 156] on span "Fefco 217" at bounding box center [402, 151] width 161 height 16
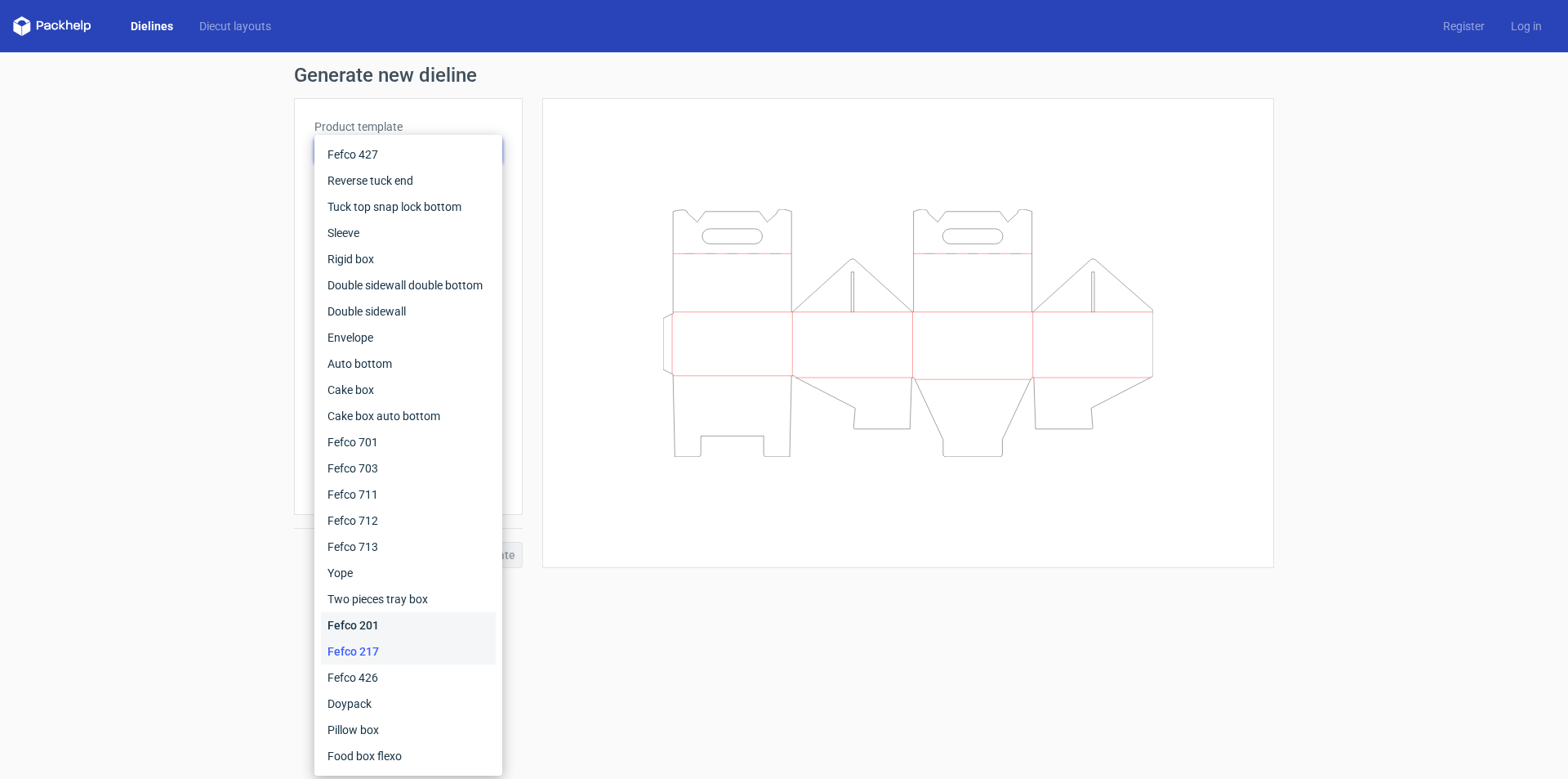
click at [361, 626] on div "Fefco 201" at bounding box center [408, 625] width 175 height 26
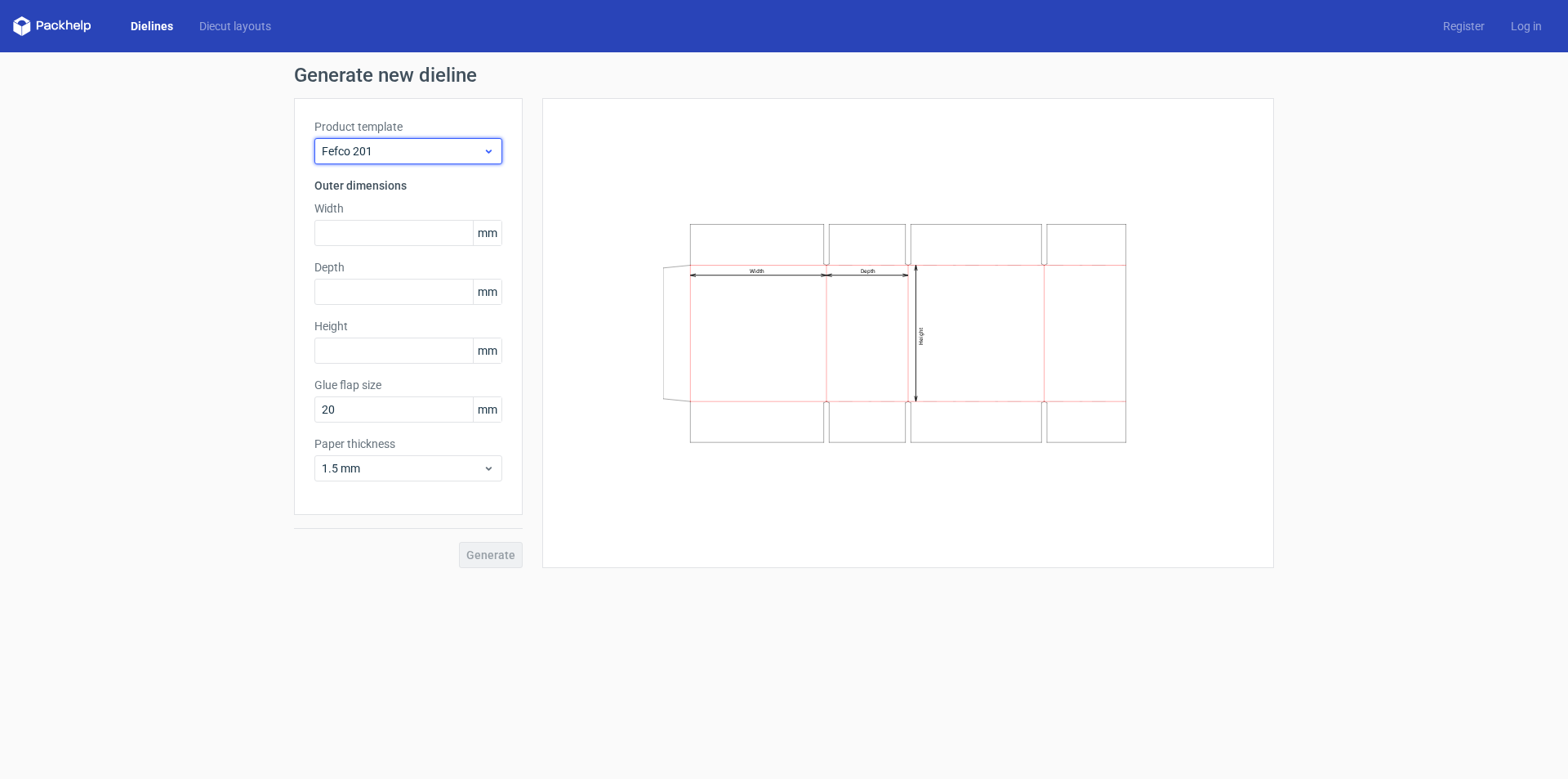
click at [402, 142] on div "Fefco 201" at bounding box center [408, 151] width 188 height 26
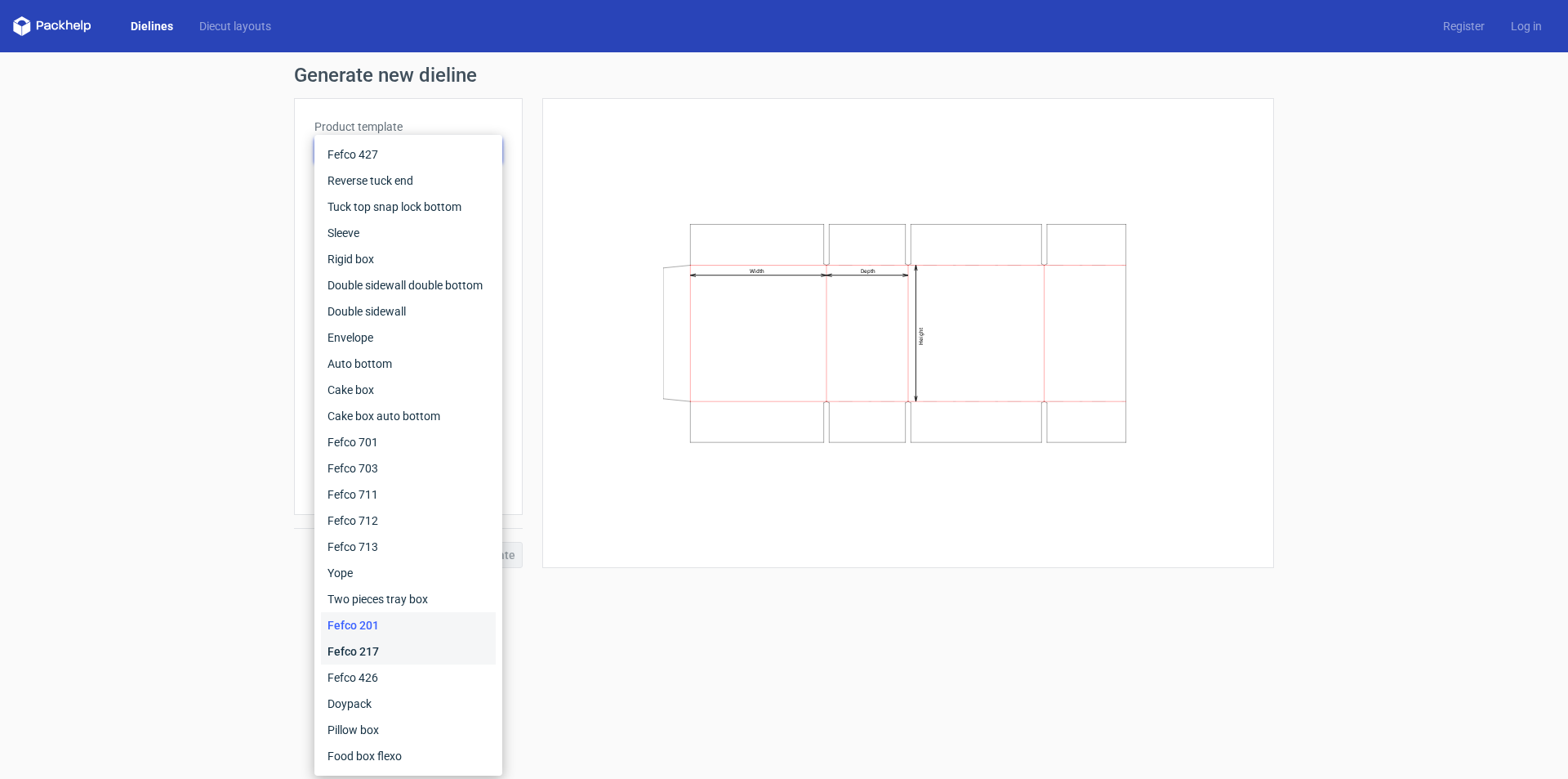
click at [351, 656] on div "Fefco 217" at bounding box center [408, 651] width 175 height 26
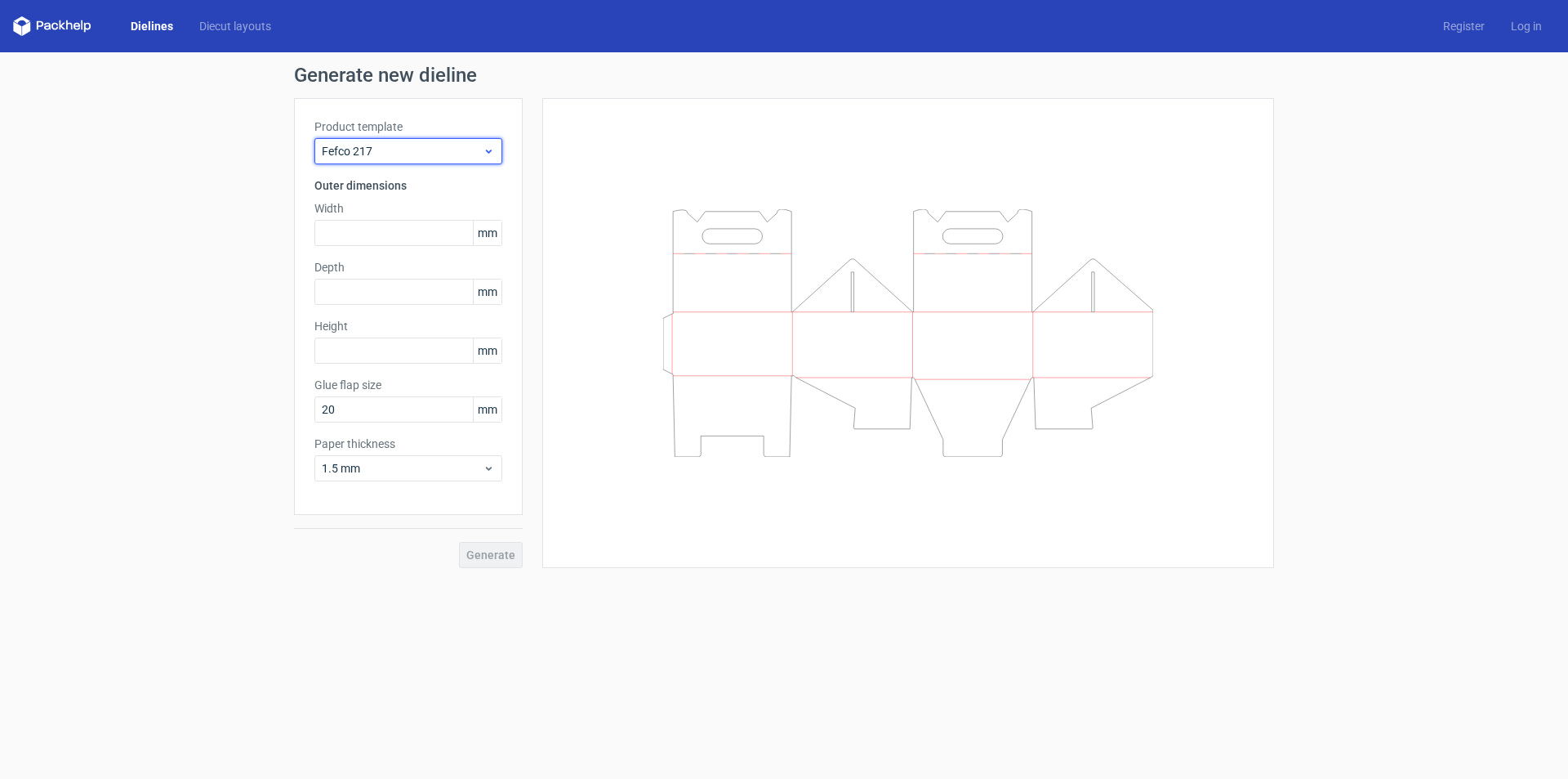
click at [414, 147] on span "Fefco 217" at bounding box center [402, 151] width 161 height 16
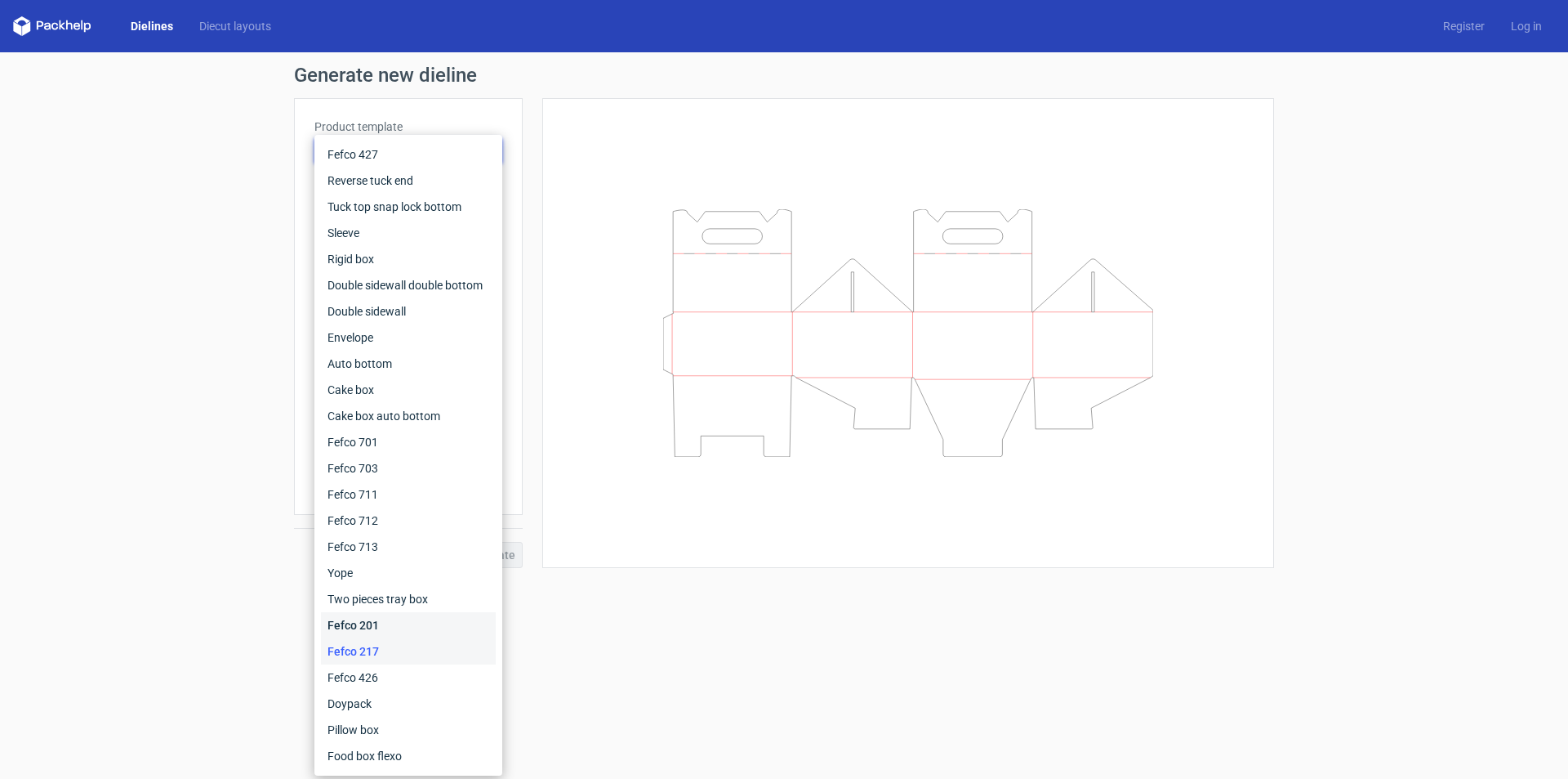
click at [368, 628] on div "Fefco 201" at bounding box center [408, 625] width 175 height 26
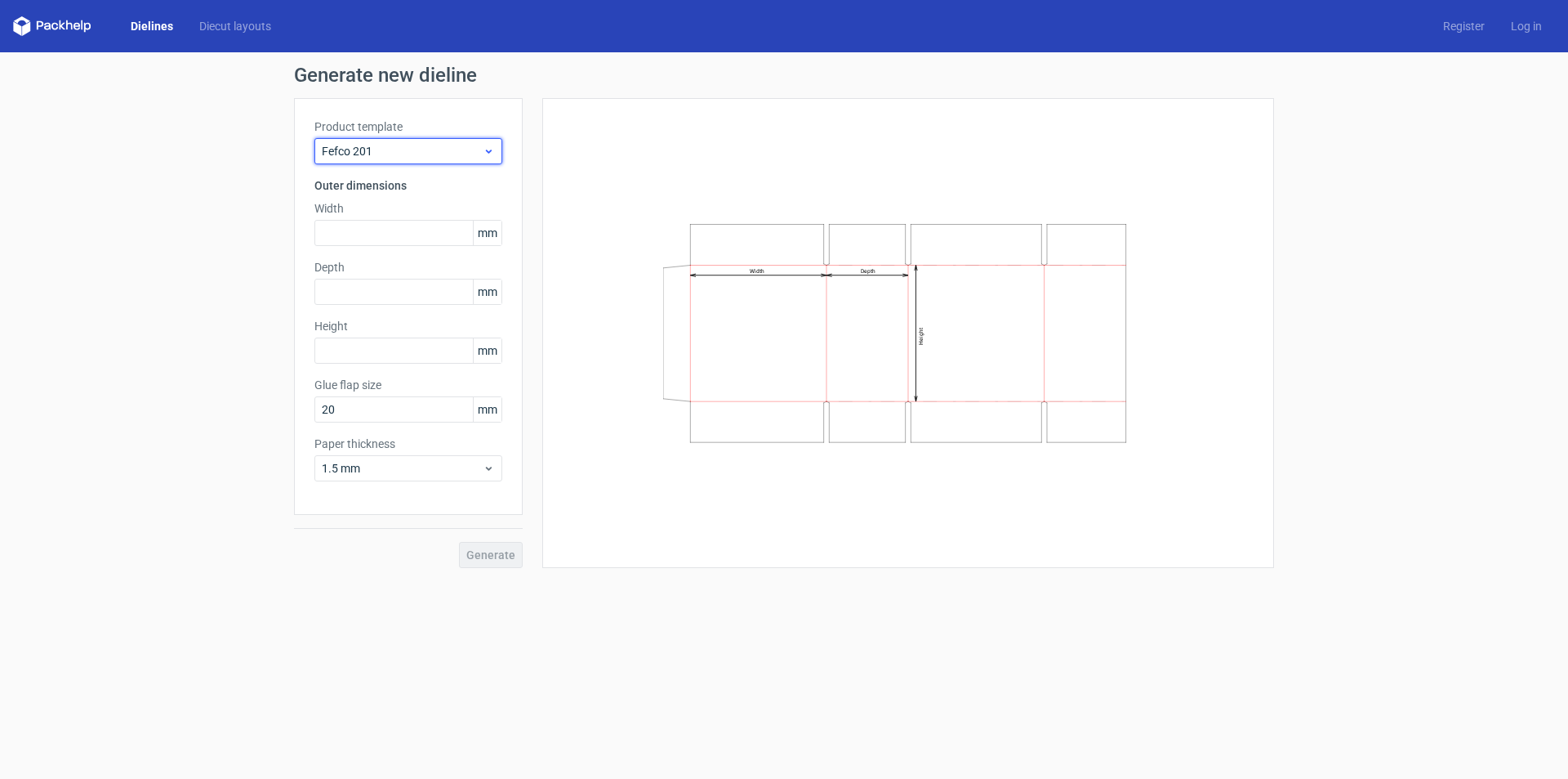
click at [411, 151] on span "Fefco 201" at bounding box center [402, 151] width 161 height 16
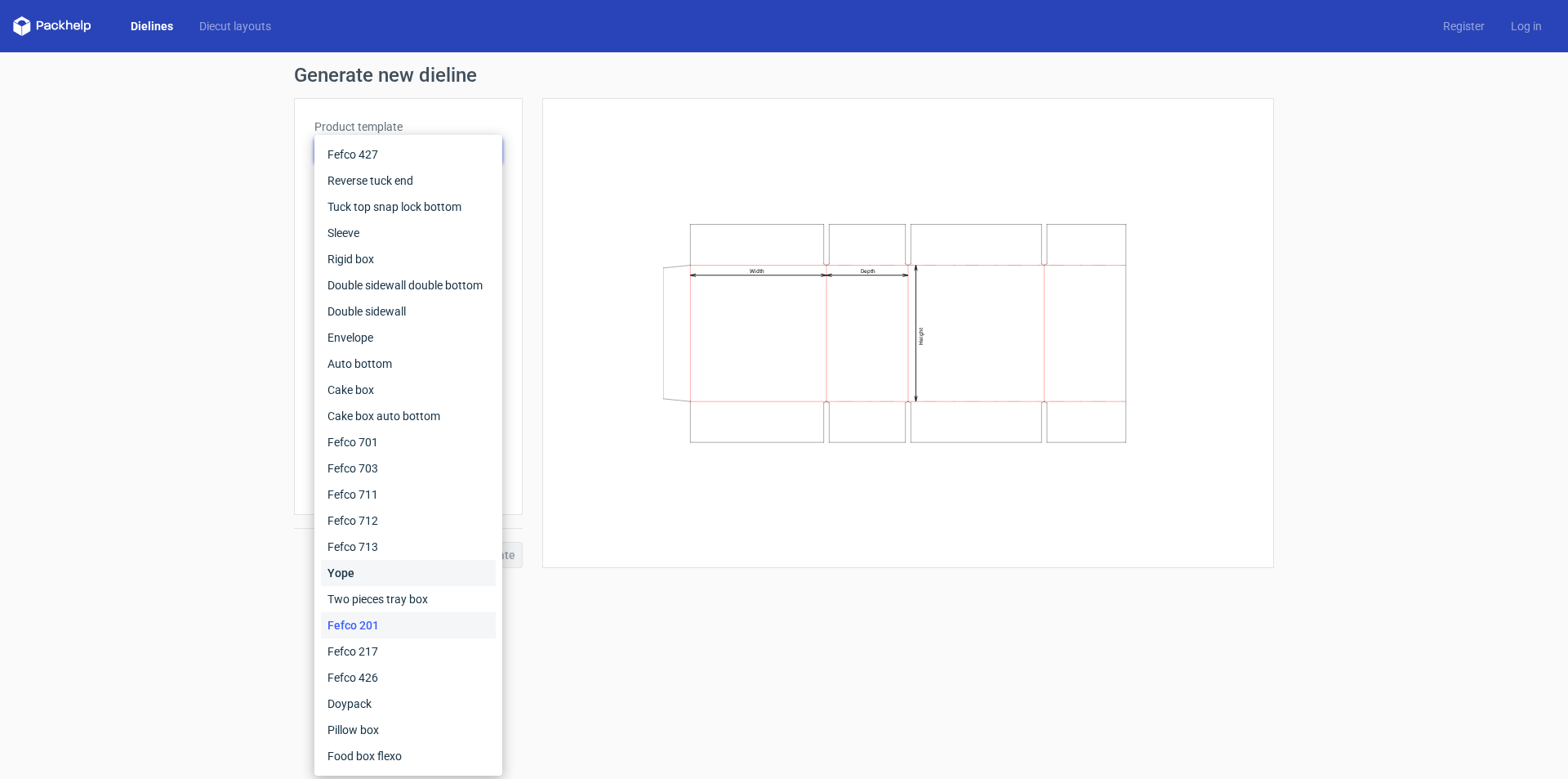
click at [369, 568] on div "Yope" at bounding box center [408, 573] width 175 height 26
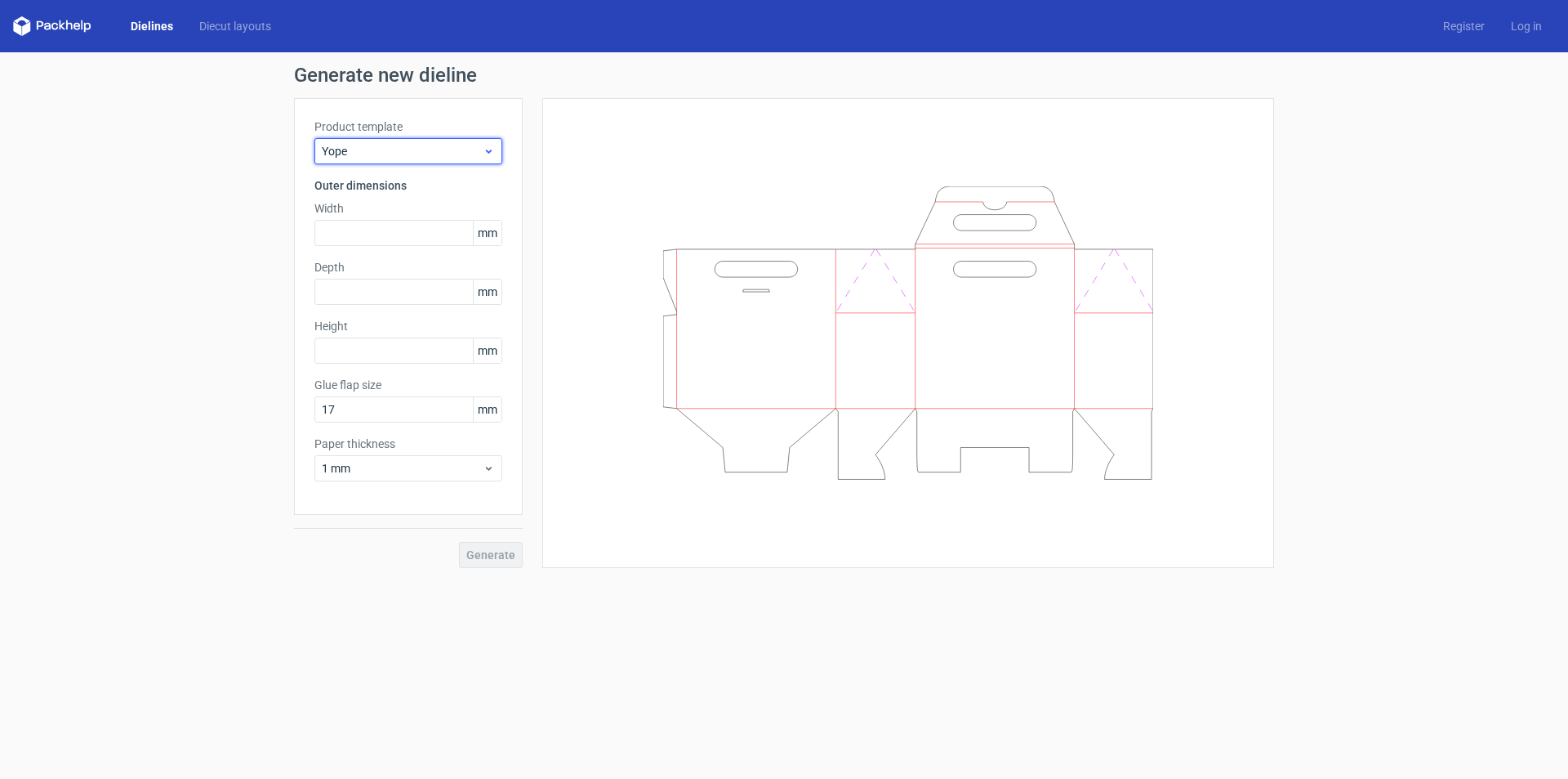
click at [416, 151] on span "Yope" at bounding box center [402, 151] width 161 height 16
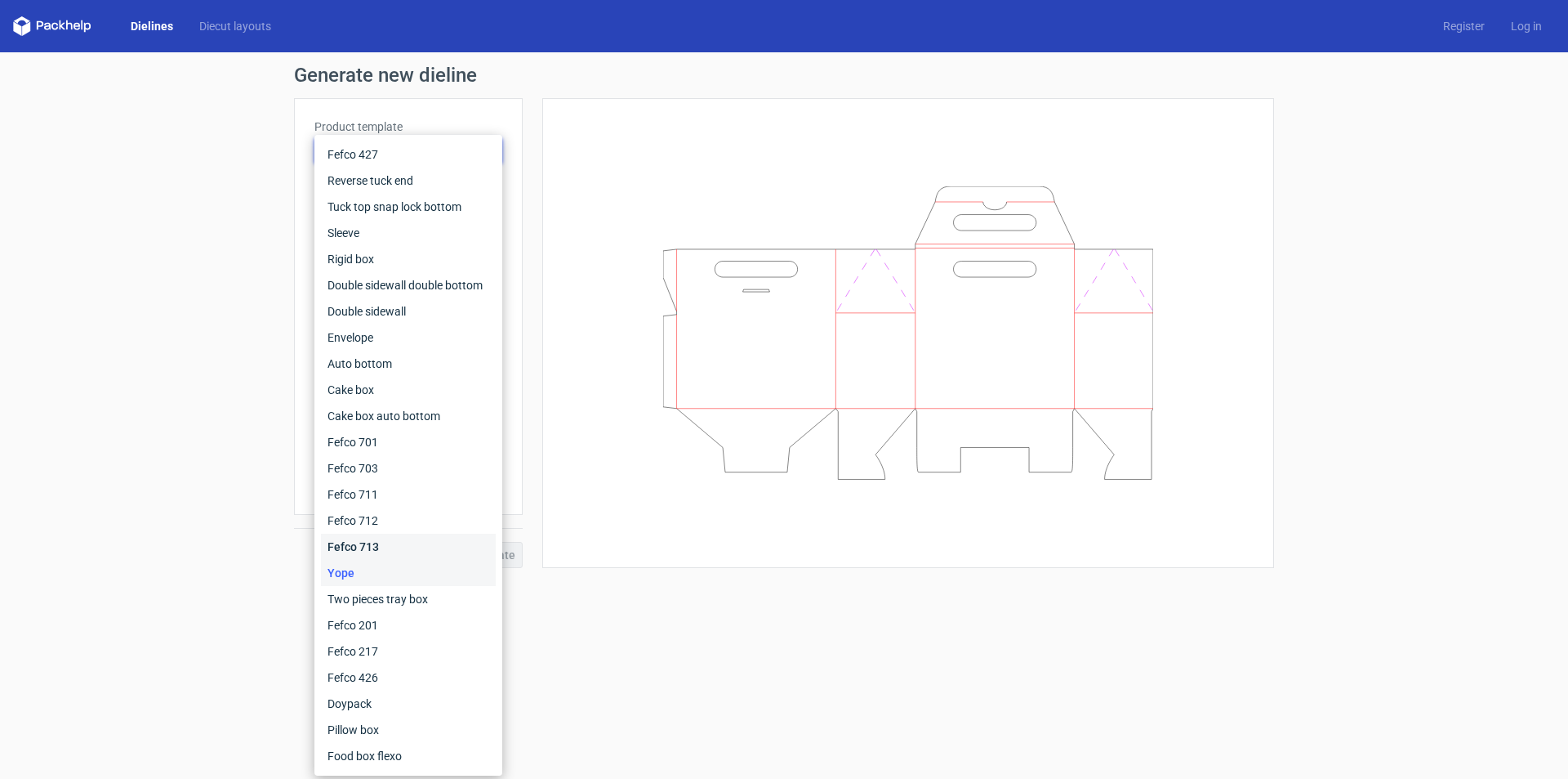
click at [379, 540] on div "Fefco 713" at bounding box center [408, 546] width 175 height 26
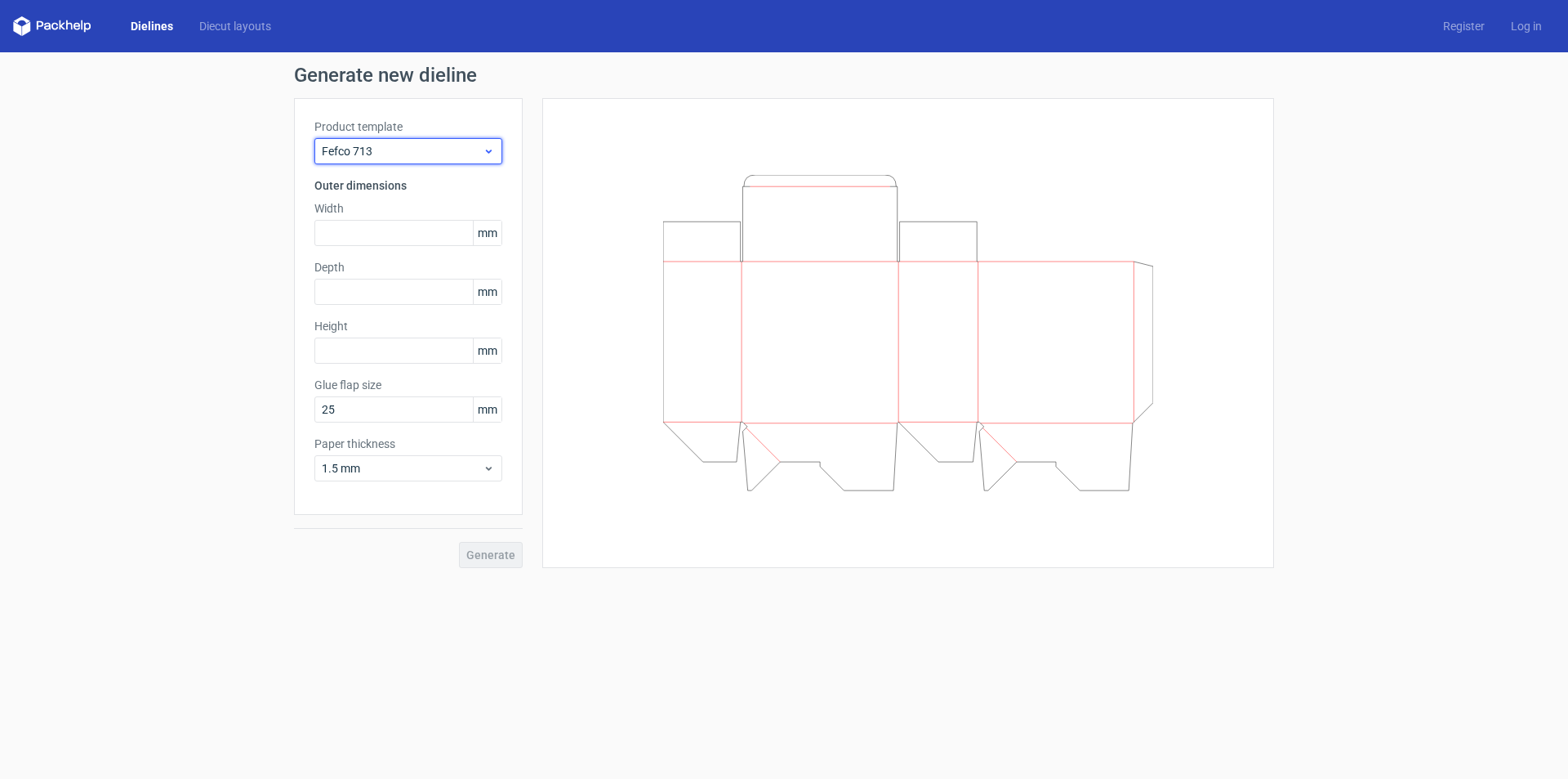
click at [412, 154] on span "Fefco 713" at bounding box center [402, 151] width 161 height 16
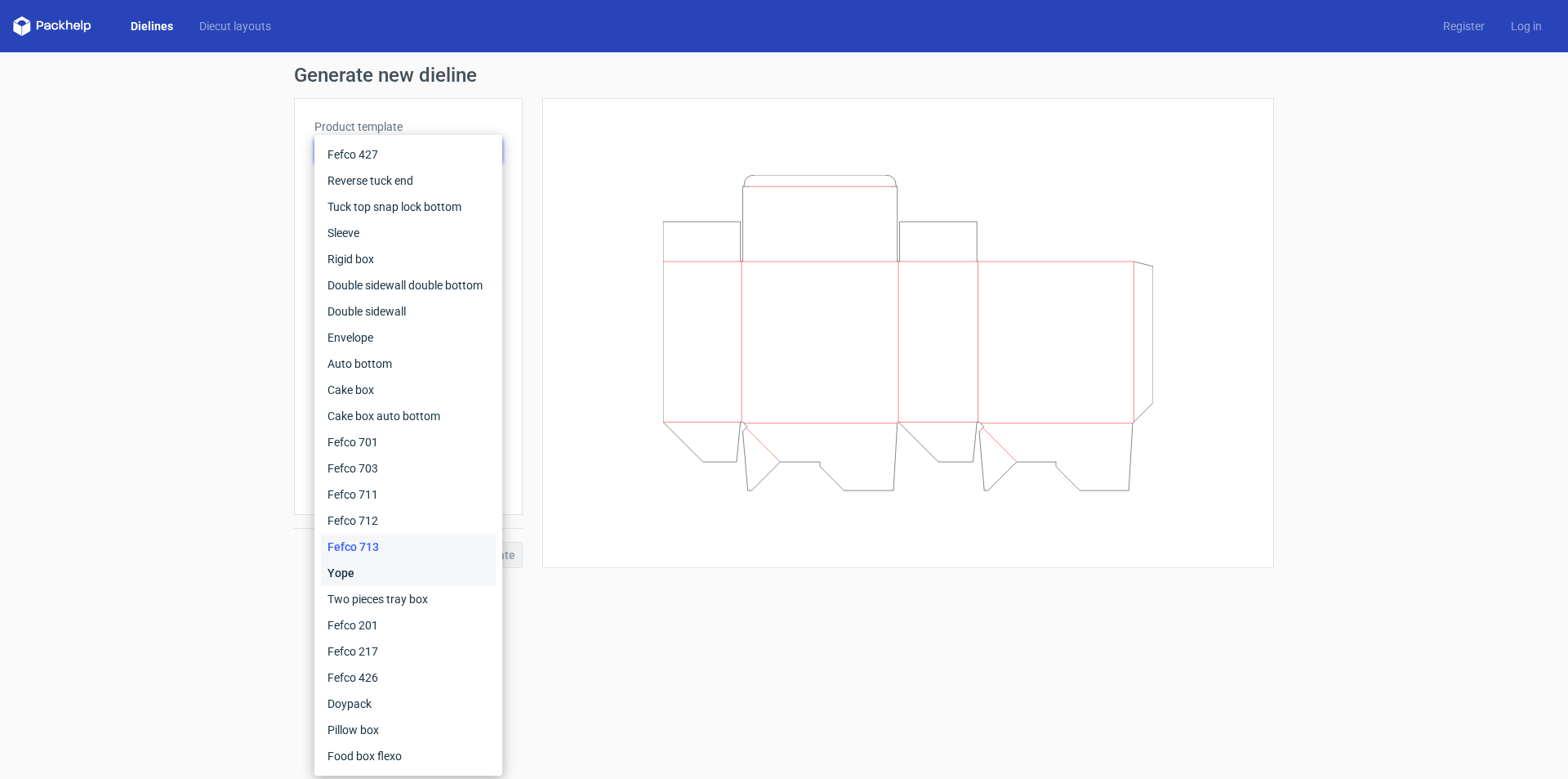
click at [387, 571] on div "Yope" at bounding box center [408, 573] width 175 height 26
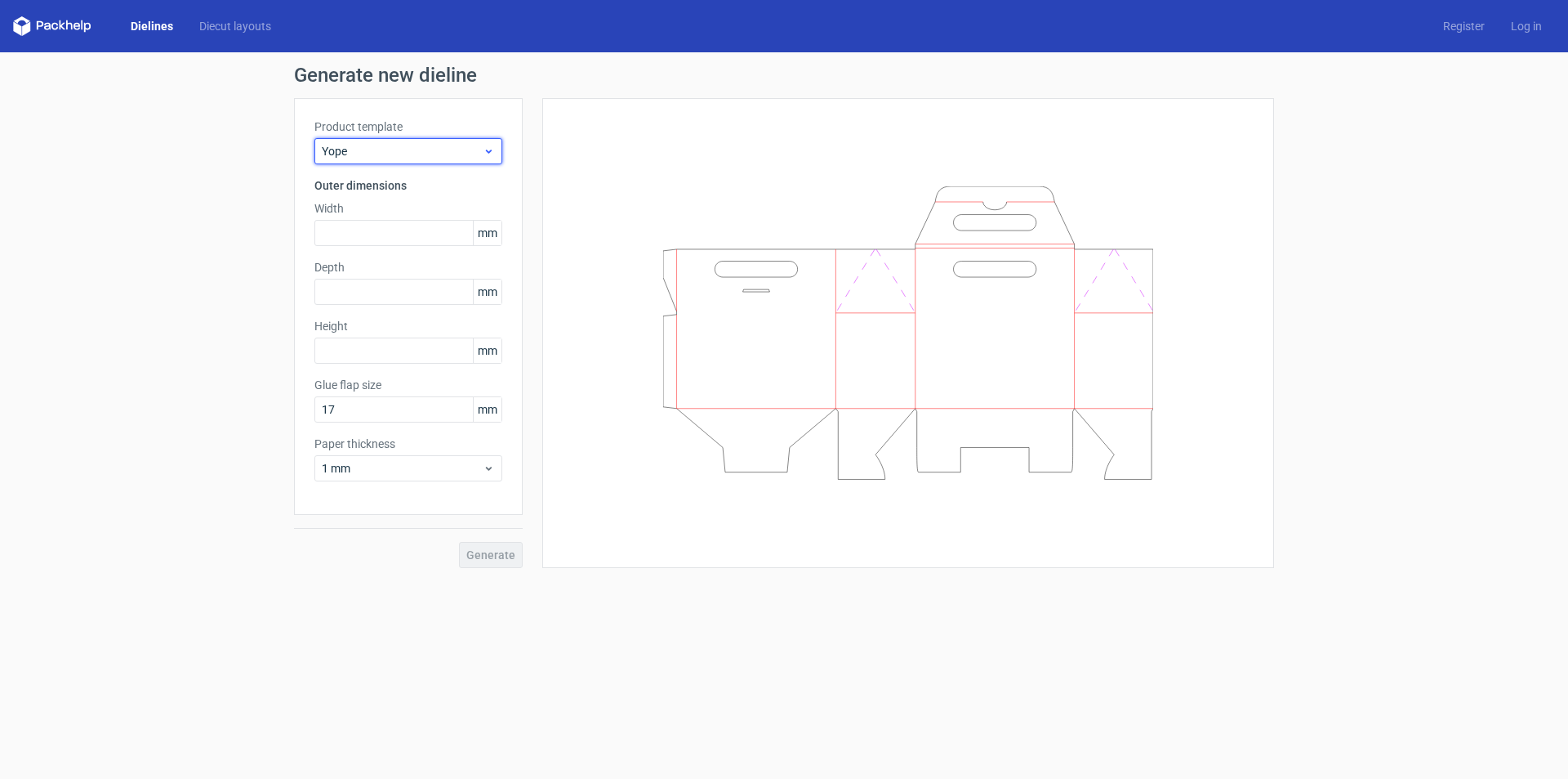
click at [423, 152] on span "Yope" at bounding box center [402, 151] width 161 height 16
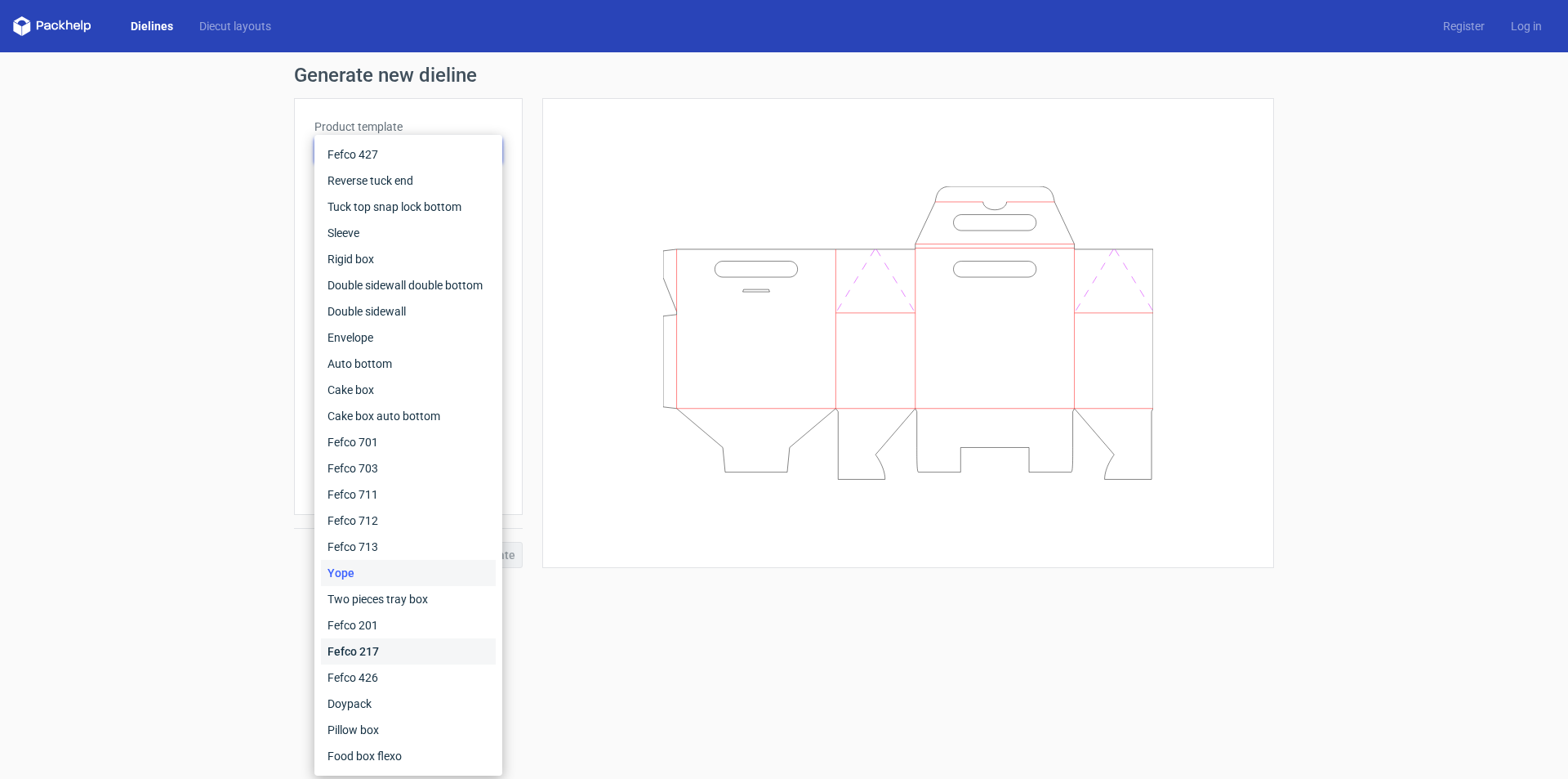
click at [392, 650] on div "Fefco 217" at bounding box center [408, 651] width 175 height 26
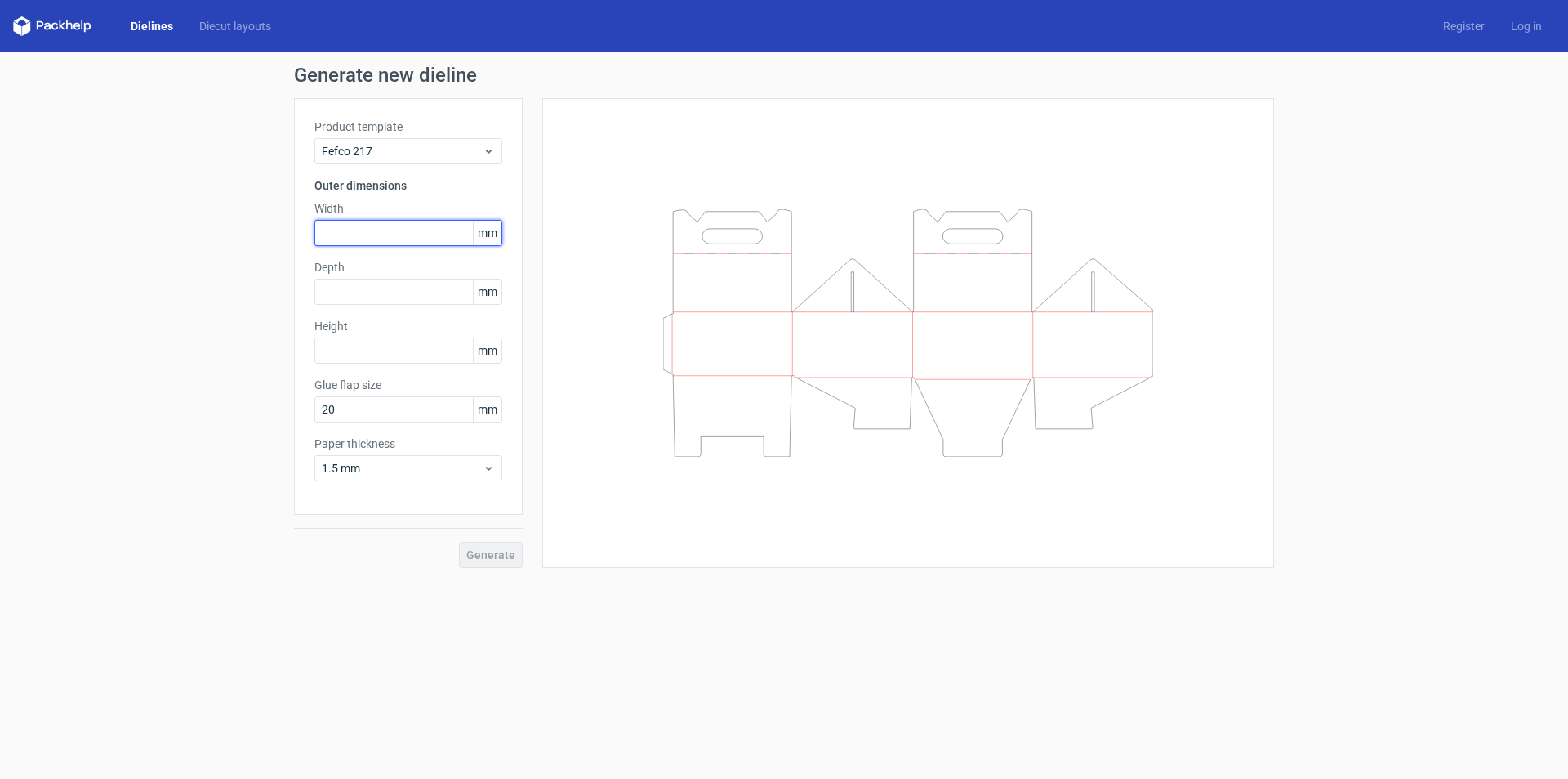
click at [379, 232] on input "text" at bounding box center [408, 233] width 188 height 26
type input "173"
type input "289"
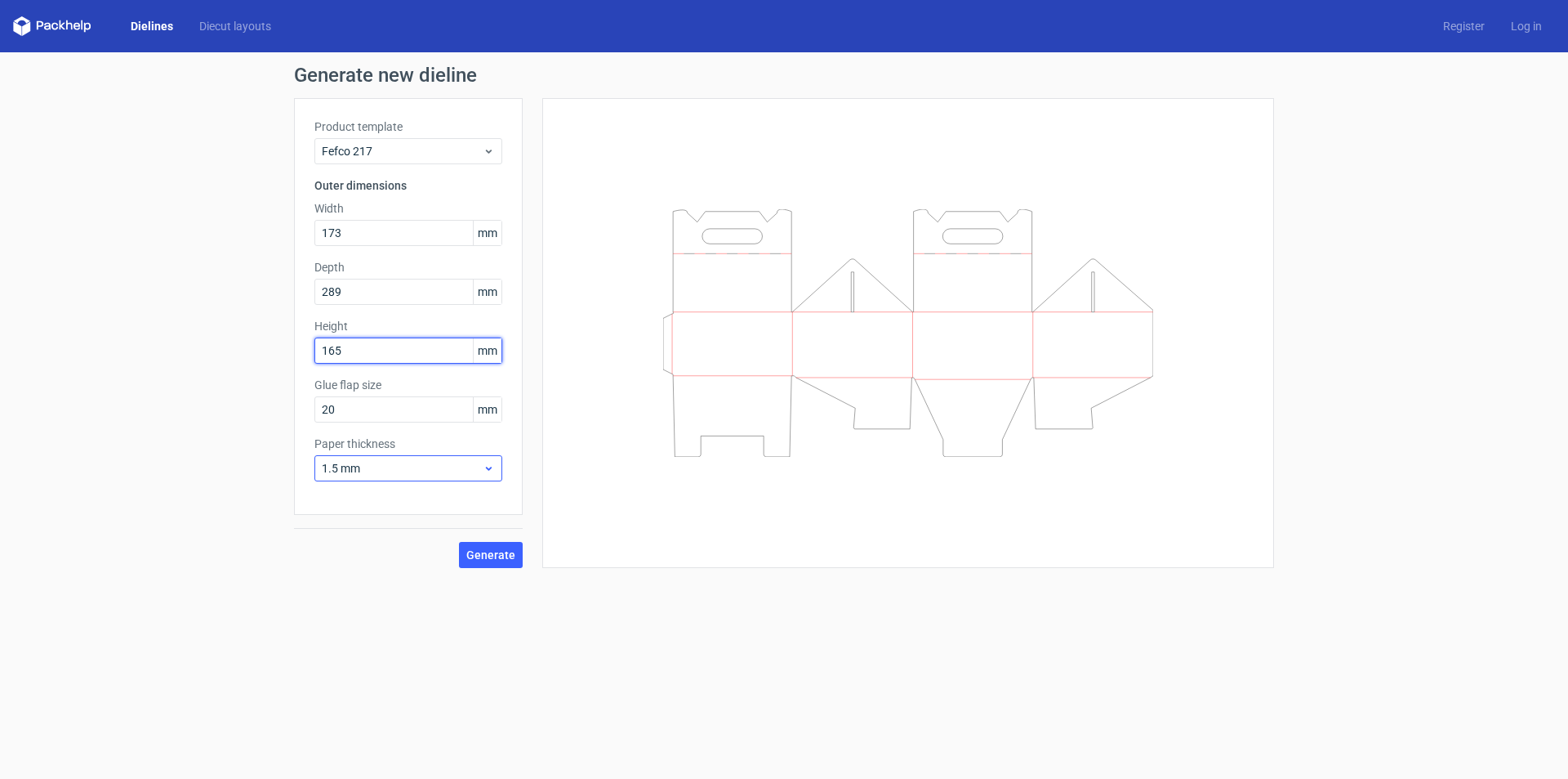
type input "165"
click at [429, 466] on span "1.5 mm" at bounding box center [402, 468] width 161 height 16
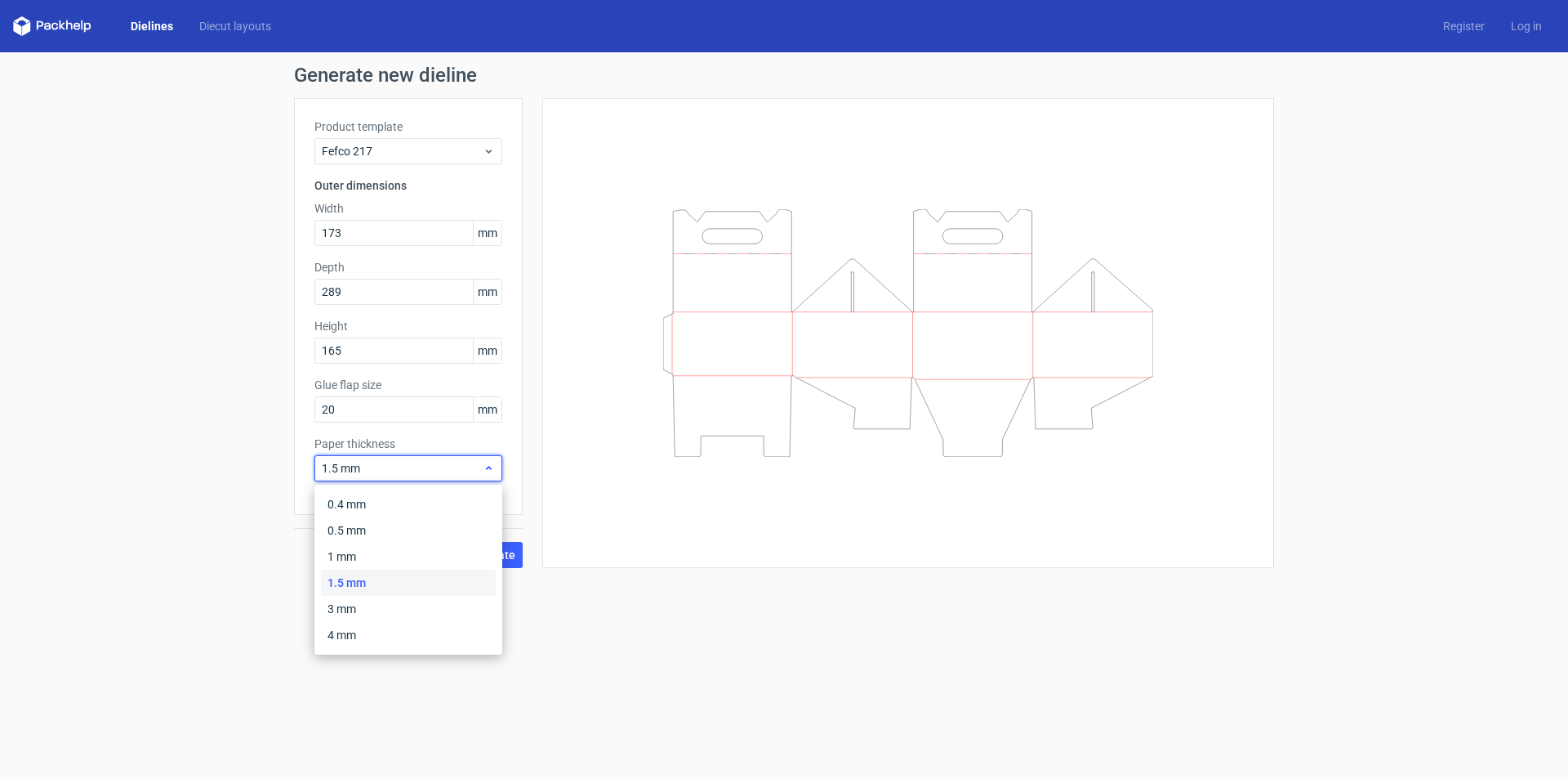
click at [429, 466] on span "1.5 mm" at bounding box center [402, 468] width 161 height 16
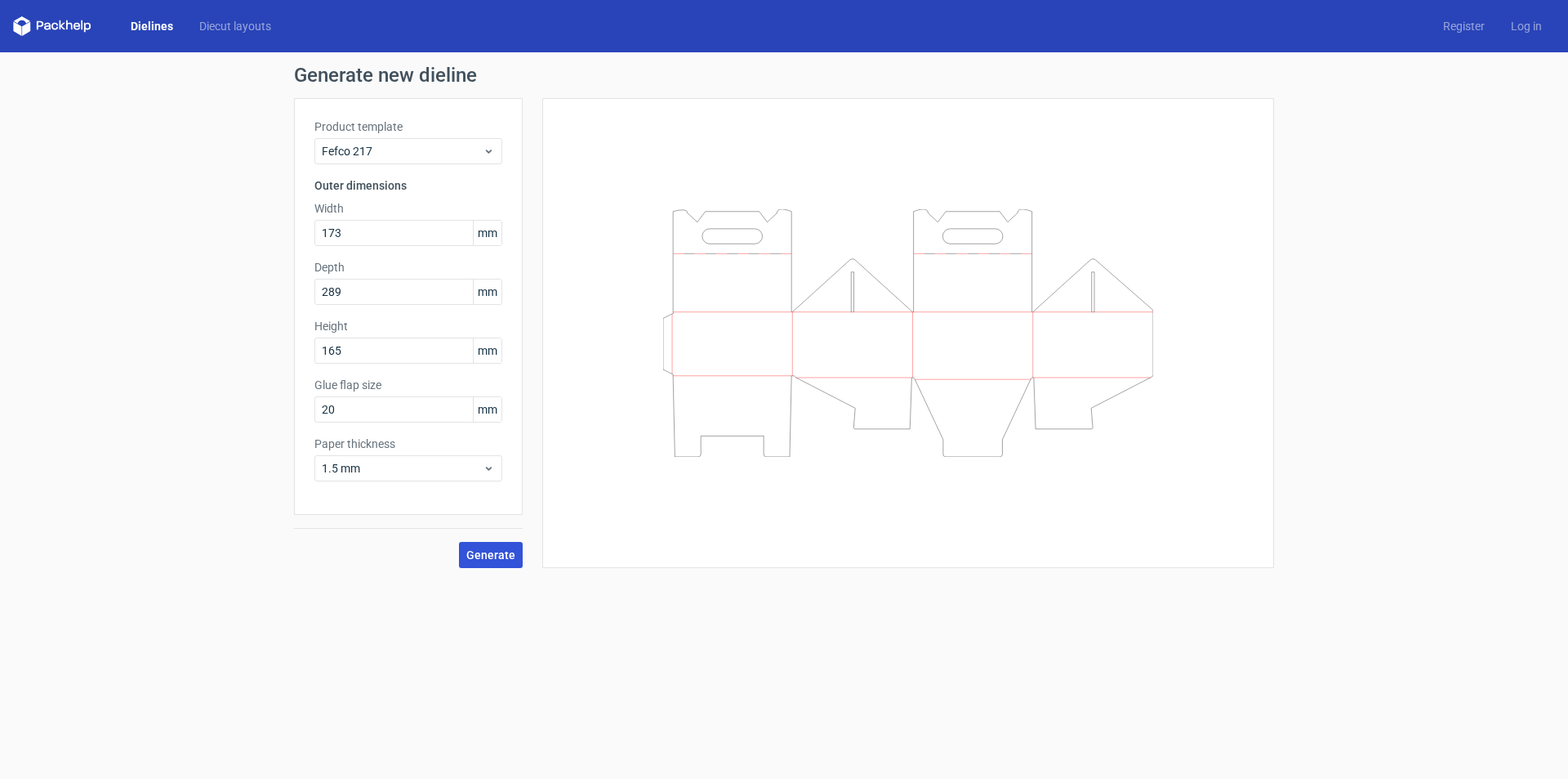
click at [474, 557] on span "Generate" at bounding box center [491, 555] width 49 height 12
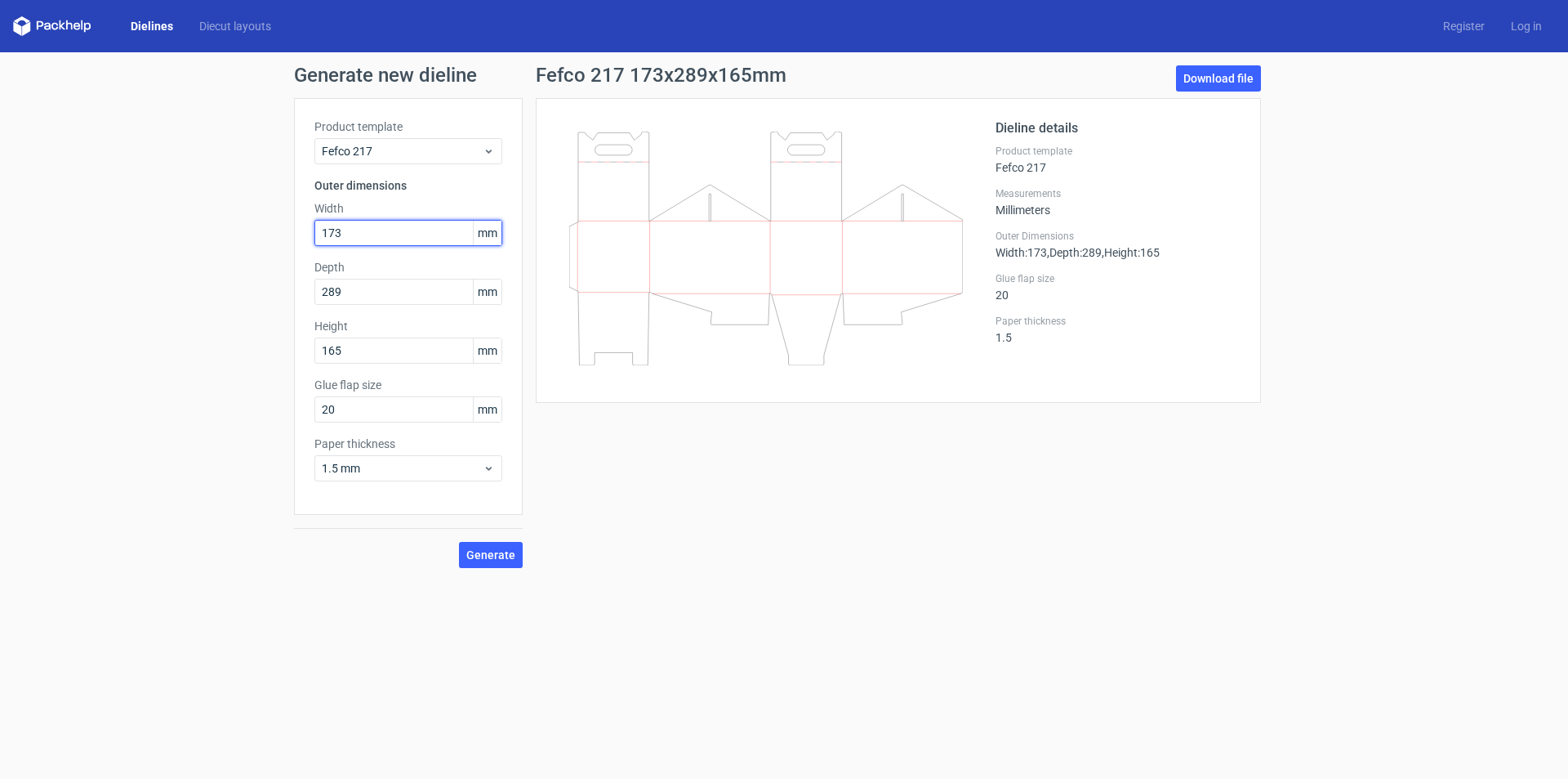
drag, startPoint x: 364, startPoint y: 236, endPoint x: 307, endPoint y: 235, distance: 57.0
click at [307, 235] on div "Product template Fefco 217 Outer dimensions Width 173 mm Depth 289 mm Height 16…" at bounding box center [408, 306] width 229 height 417
type input "289"
type input "173"
click at [502, 552] on span "Generate" at bounding box center [491, 555] width 49 height 12
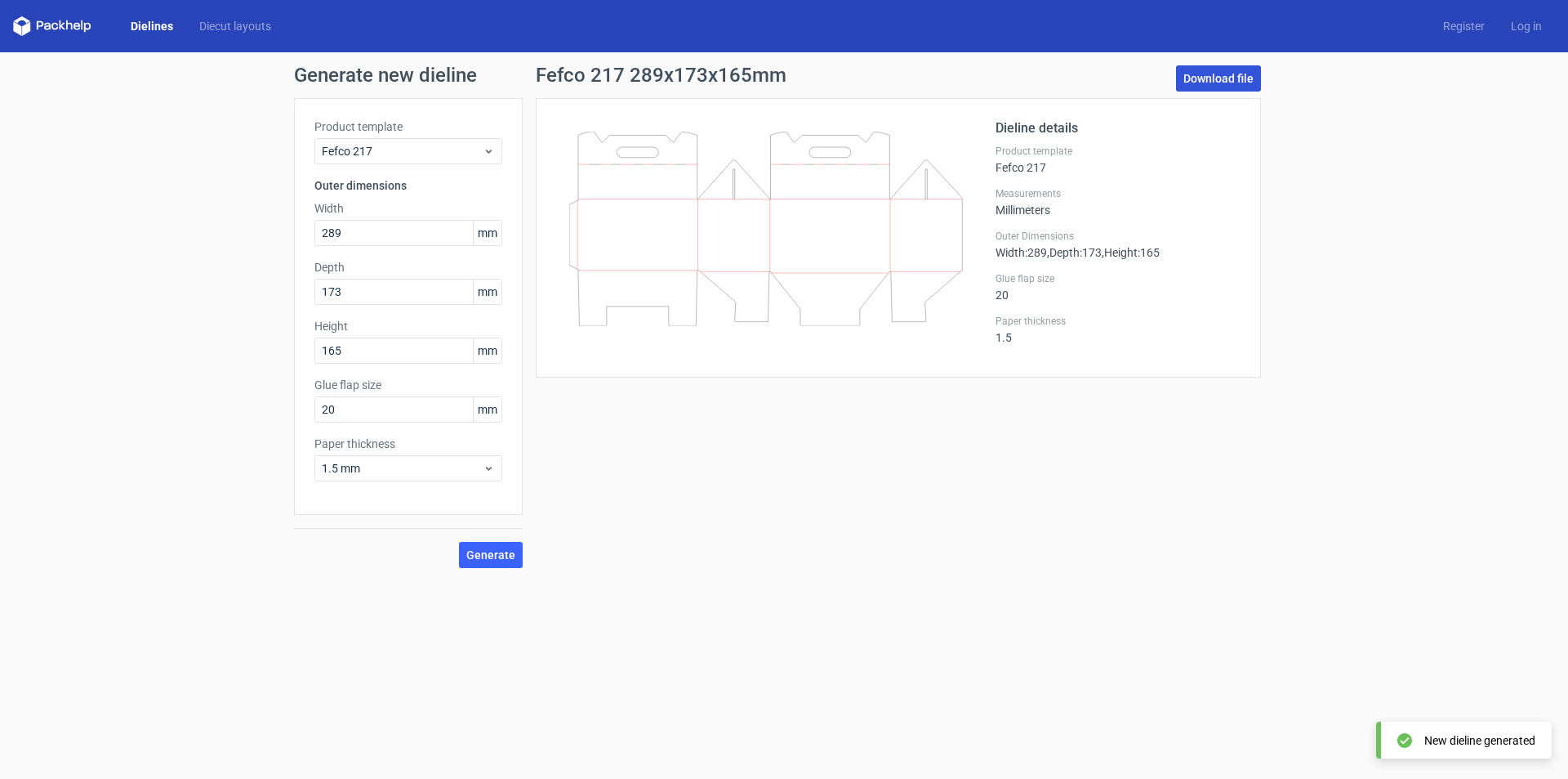
click at [1215, 85] on link "Download file" at bounding box center [1218, 78] width 85 height 26
click at [487, 464] on icon at bounding box center [489, 468] width 12 height 13
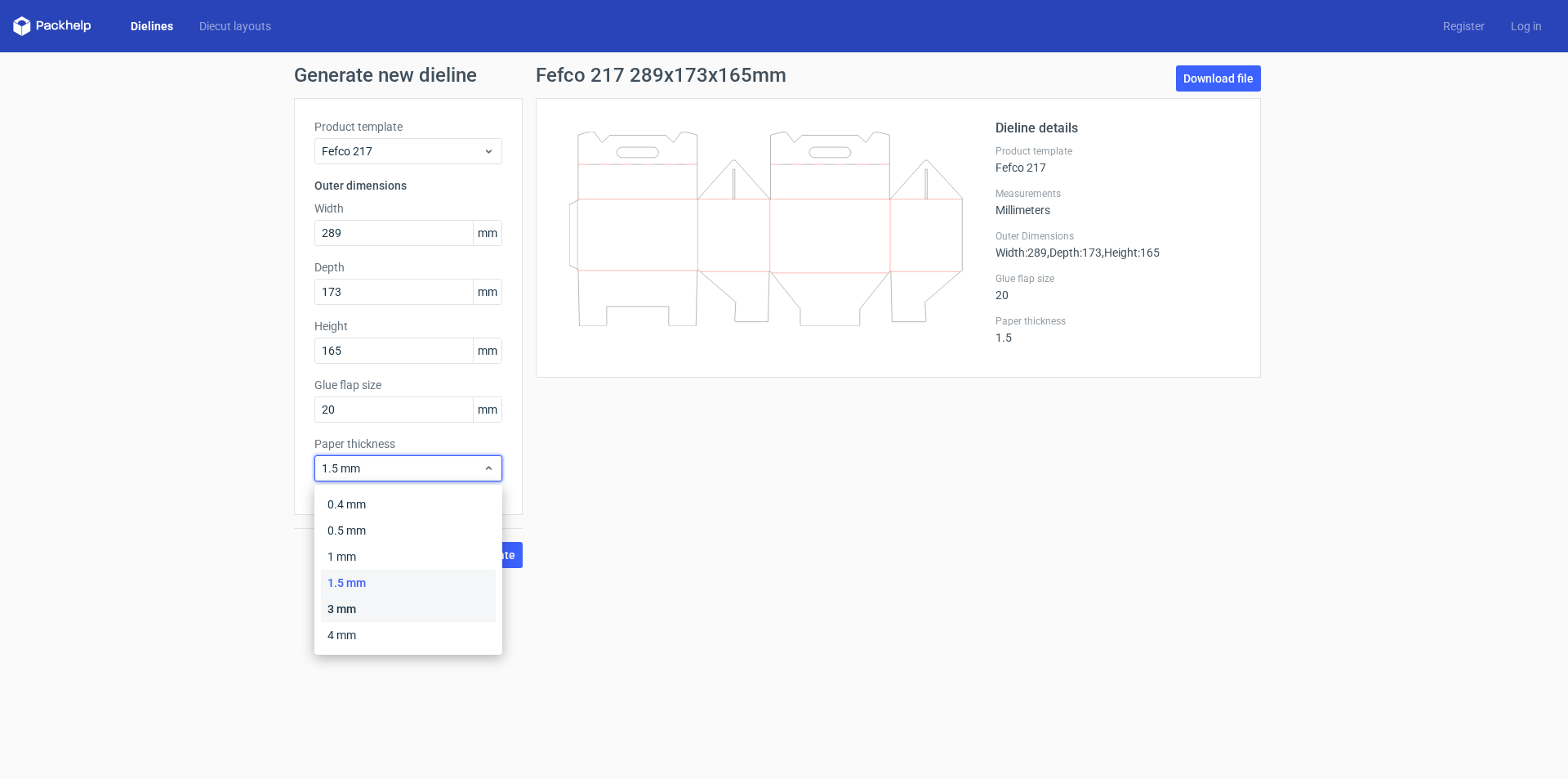
click at [371, 615] on div "3 mm" at bounding box center [408, 608] width 175 height 26
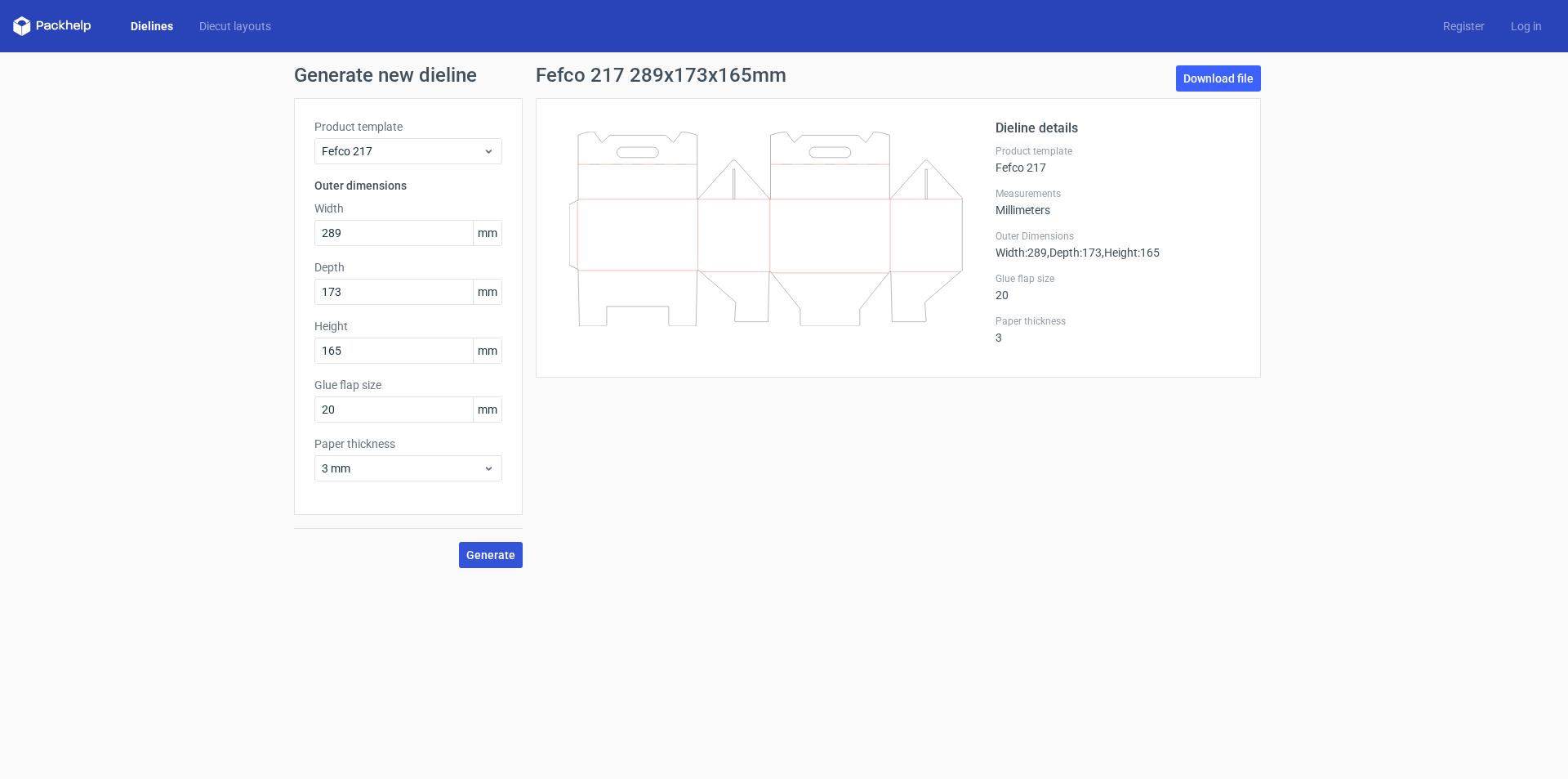
click at [490, 557] on span "Generate" at bounding box center [491, 555] width 49 height 12
click at [1216, 80] on link "Download file" at bounding box center [1218, 78] width 85 height 26
click at [1197, 79] on link "Download file" at bounding box center [1218, 78] width 85 height 26
click at [1221, 74] on link "Download file" at bounding box center [1218, 78] width 85 height 26
click at [357, 294] on input "173" at bounding box center [408, 291] width 188 height 26
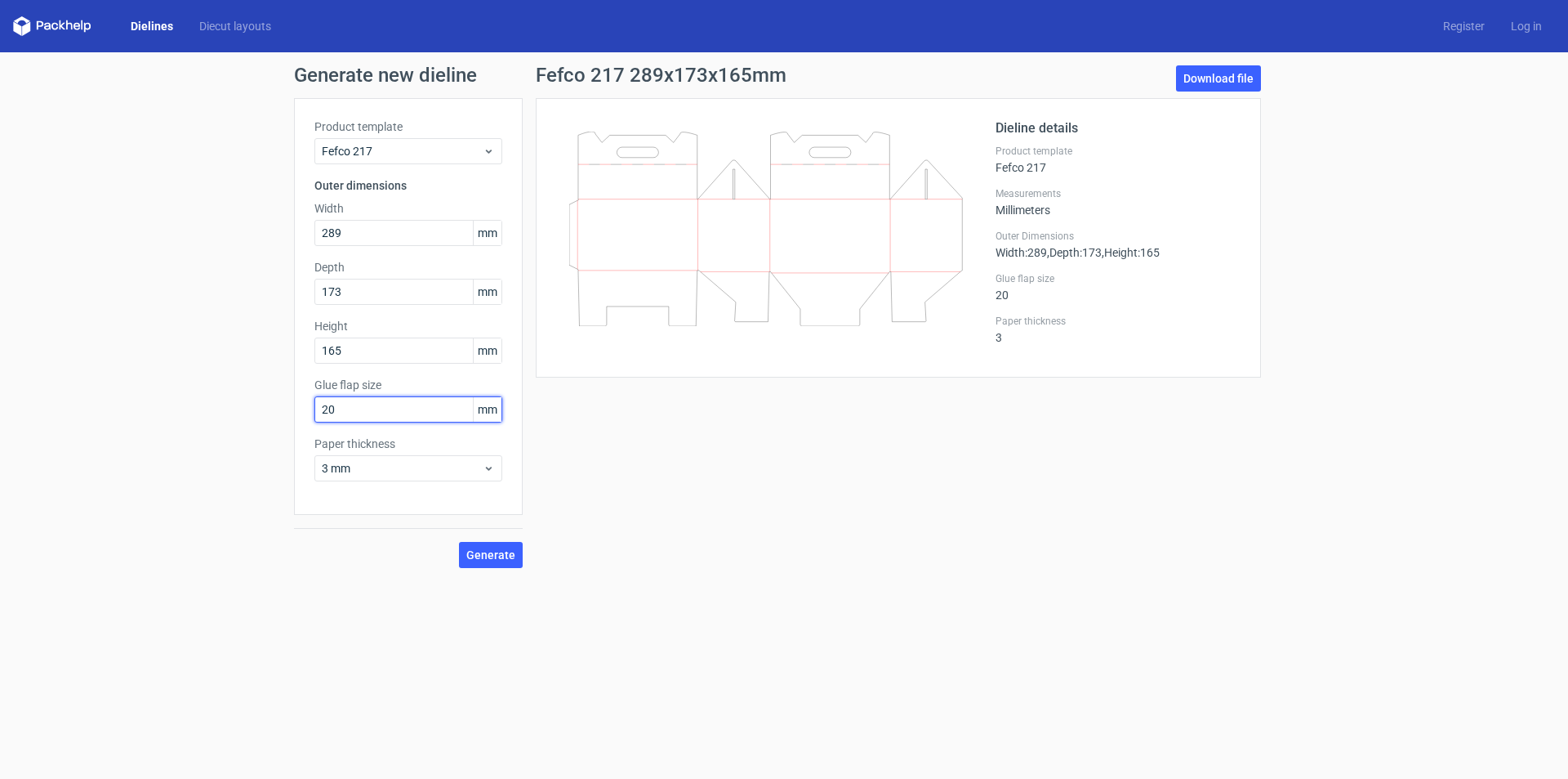
drag, startPoint x: 382, startPoint y: 410, endPoint x: 311, endPoint y: 409, distance: 71.0
click at [311, 409] on div "Product template Fefco 217 Outer dimensions Width 289 mm Depth 173 mm Height 16…" at bounding box center [408, 306] width 229 height 417
type input "19"
click at [479, 557] on span "Generate" at bounding box center [491, 555] width 49 height 12
click at [1215, 71] on link "Download file" at bounding box center [1218, 78] width 85 height 26
